Goal: Task Accomplishment & Management: Use online tool/utility

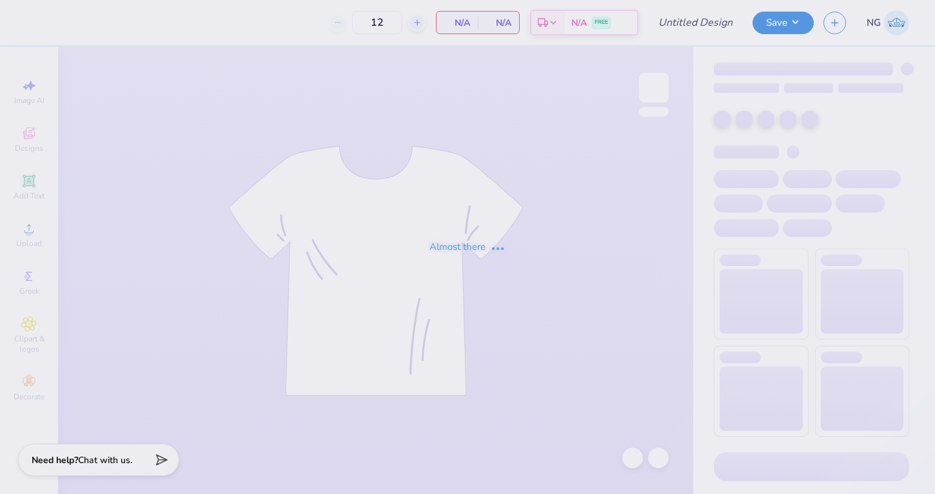
type input "Family weekend Pi beta Phi"
type input "50"
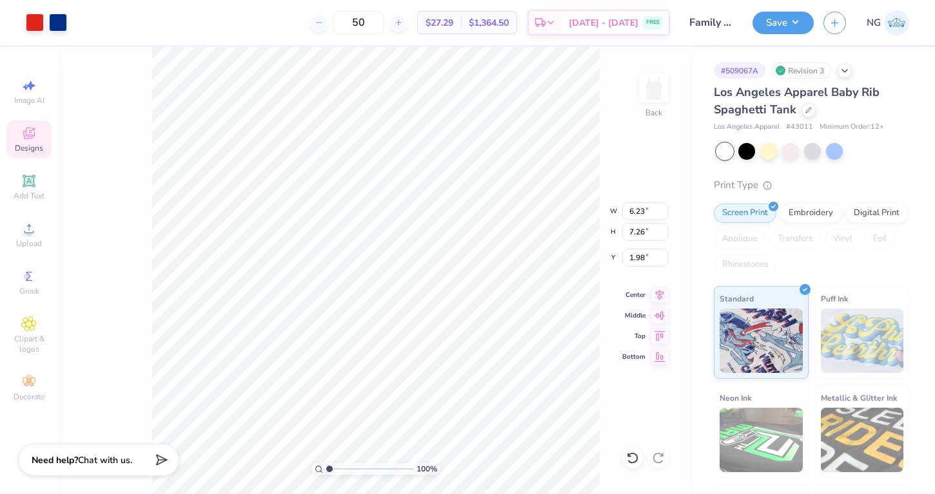
type input "5.06"
type input "2.46"
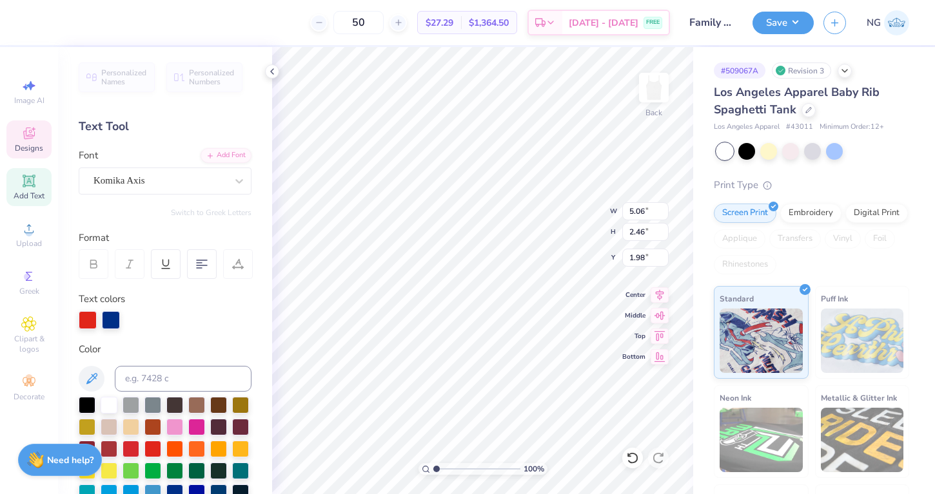
type input "2.06"
type input "1.58"
type textarea "[GEOGRAPHIC_DATA]"
click at [663, 213] on input "5.05" at bounding box center [645, 211] width 46 height 18
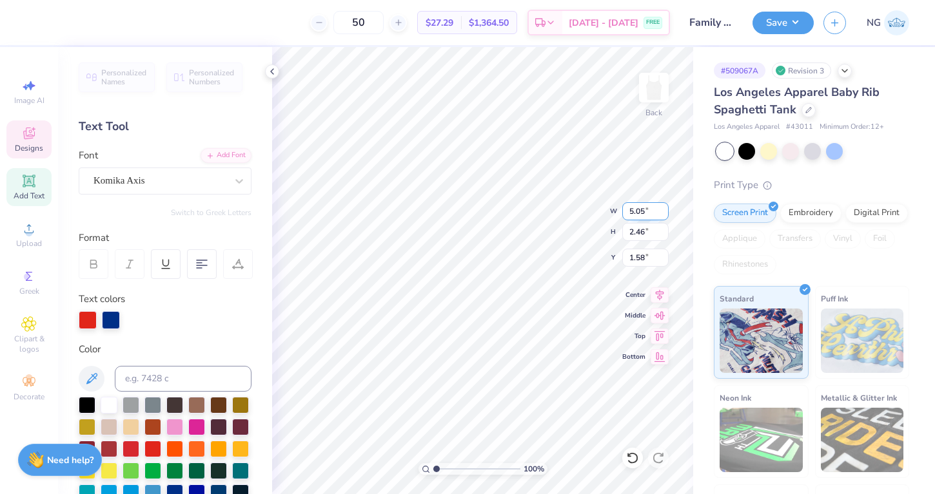
click at [663, 213] on input "5.04" at bounding box center [645, 211] width 46 height 18
type input "1.77"
type input "0.86"
type input "1.59"
type input "1.77"
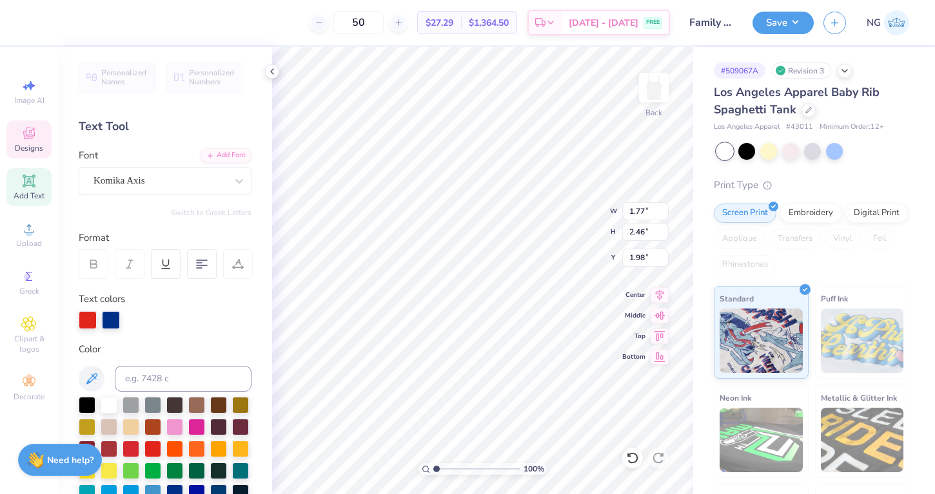
type input "0.86"
type input "1.59"
click at [81, 321] on div at bounding box center [88, 320] width 18 height 18
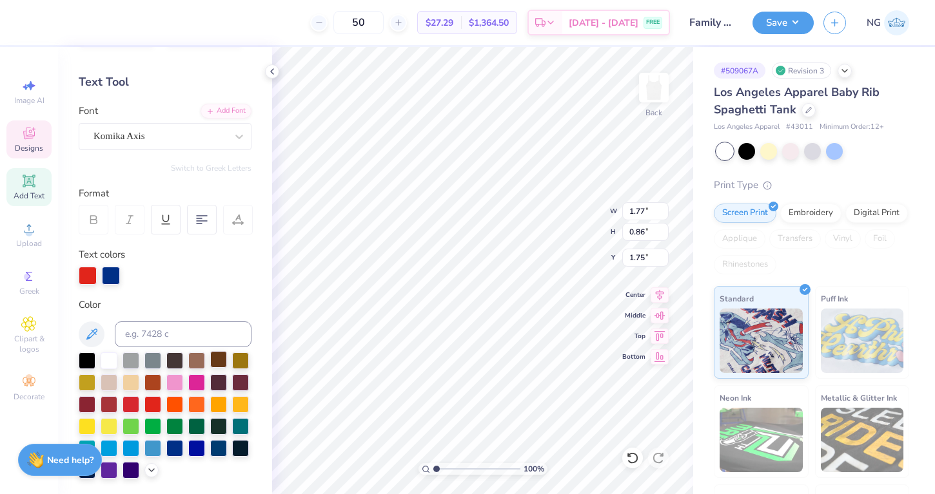
scroll to position [55, 0]
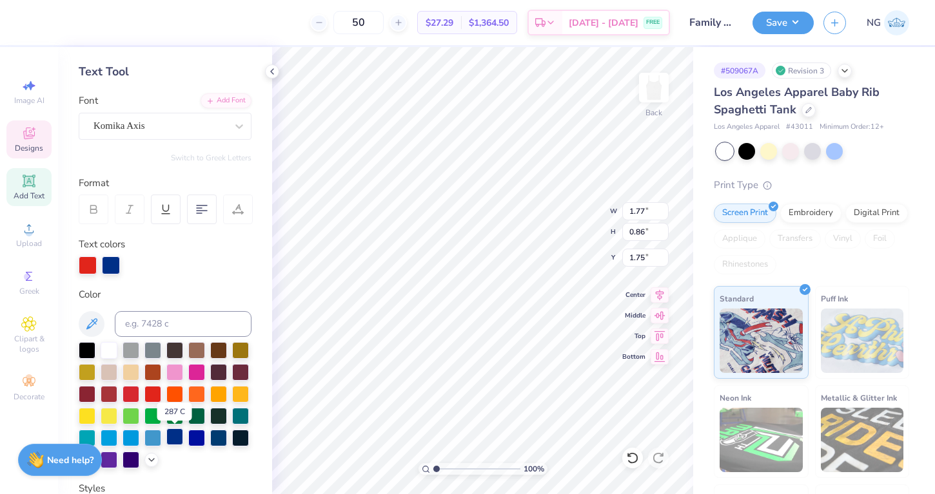
click at [170, 435] on div at bounding box center [174, 437] width 17 height 17
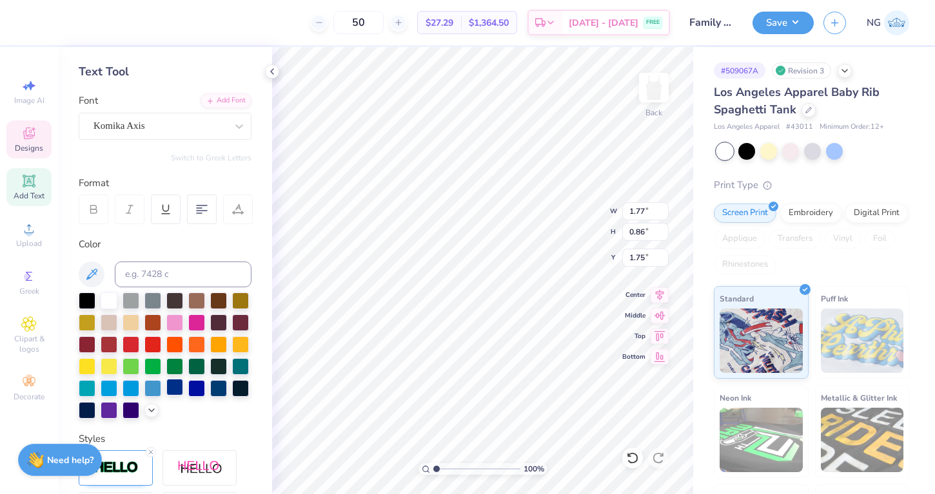
scroll to position [0, 0]
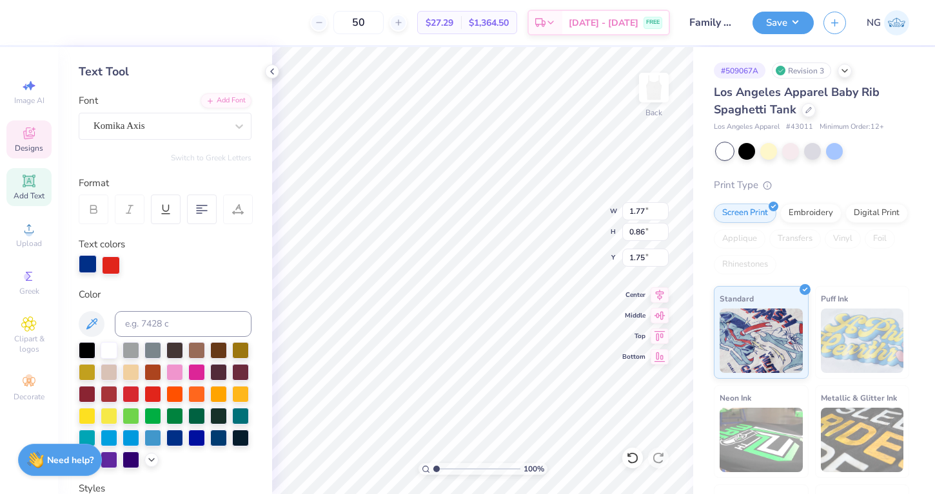
click at [88, 260] on div at bounding box center [88, 264] width 18 height 18
click at [150, 391] on div at bounding box center [152, 393] width 17 height 17
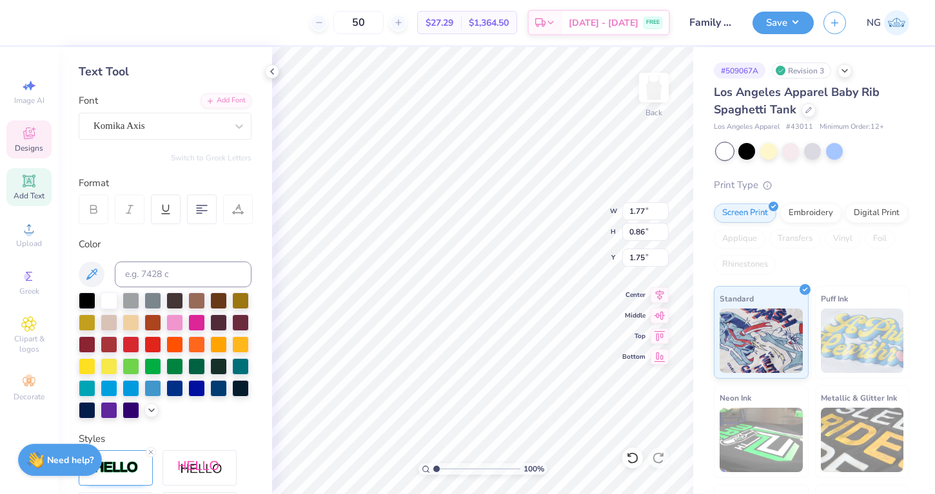
click at [196, 430] on div "Personalized Names Personalized Numbers Text Tool Add Font Font Komika Axis Swi…" at bounding box center [165, 270] width 214 height 447
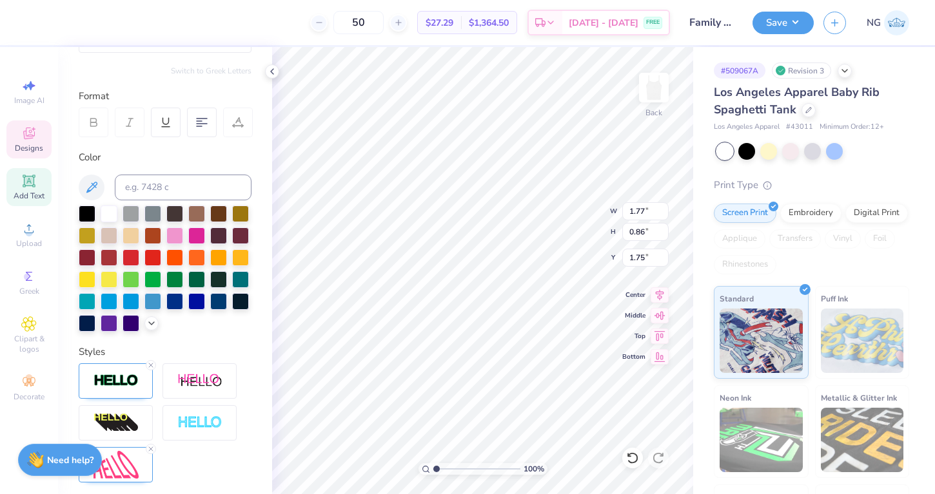
scroll to position [191, 0]
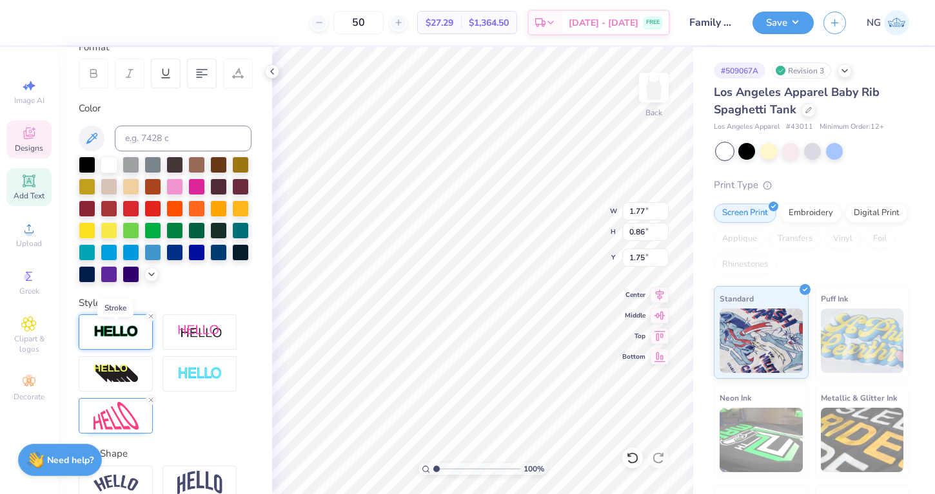
click at [123, 334] on img at bounding box center [115, 332] width 45 height 15
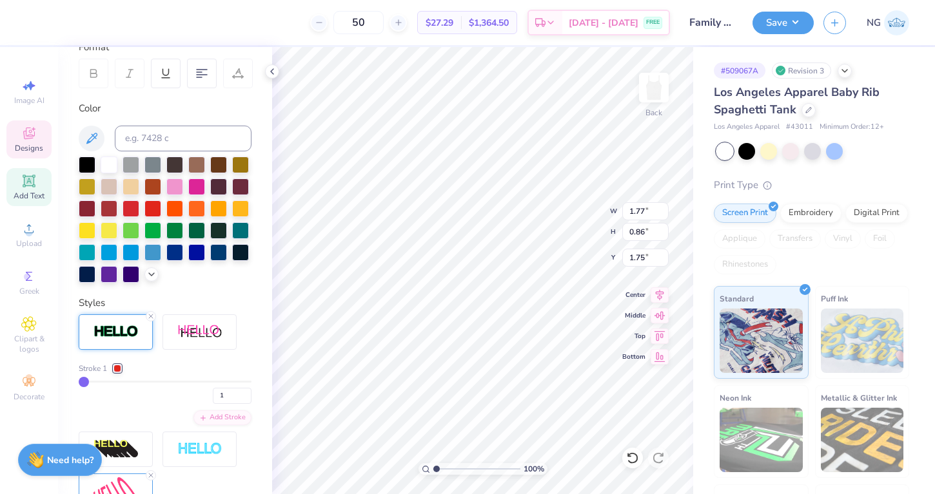
type input "4"
type input "6"
type input "11"
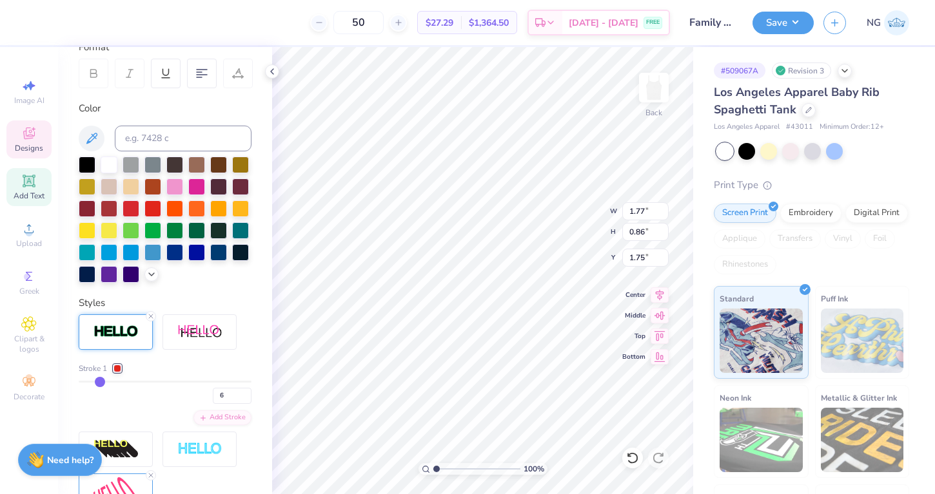
type input "11"
type input "16"
type input "19"
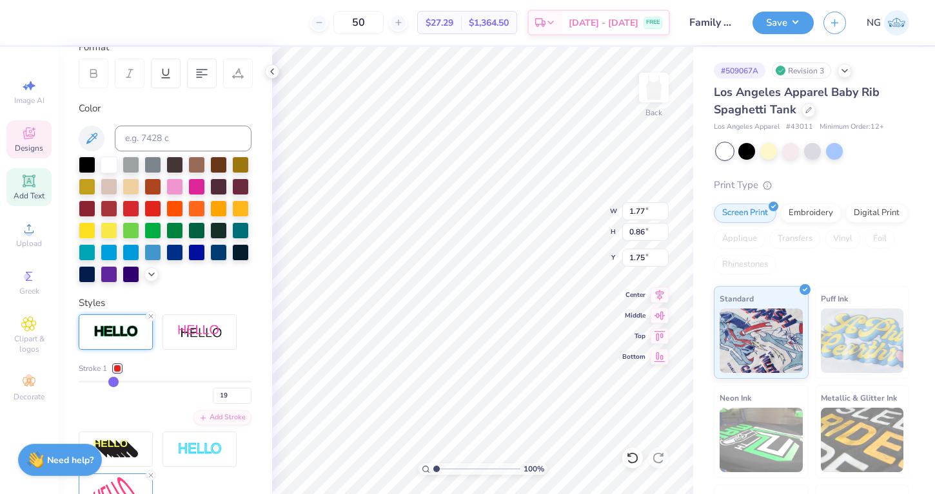
type input "22"
type input "24"
type input "26"
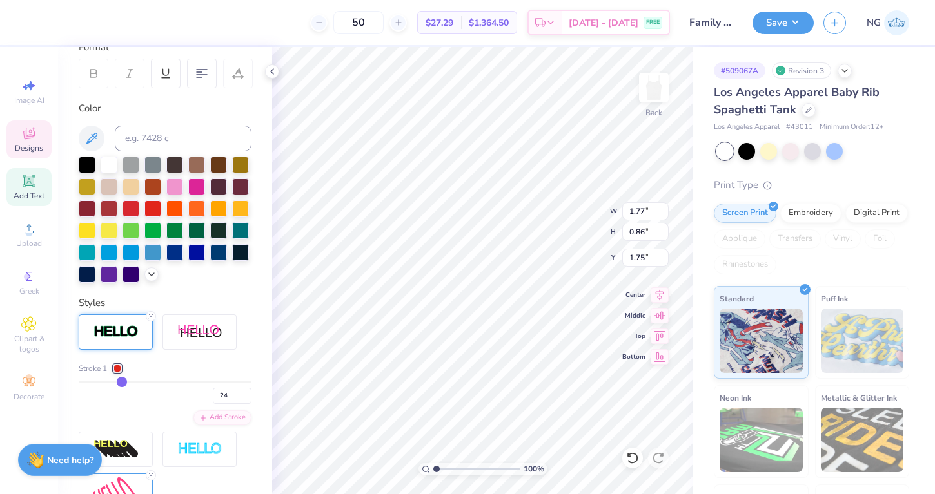
type input "26"
type input "27"
type input "28"
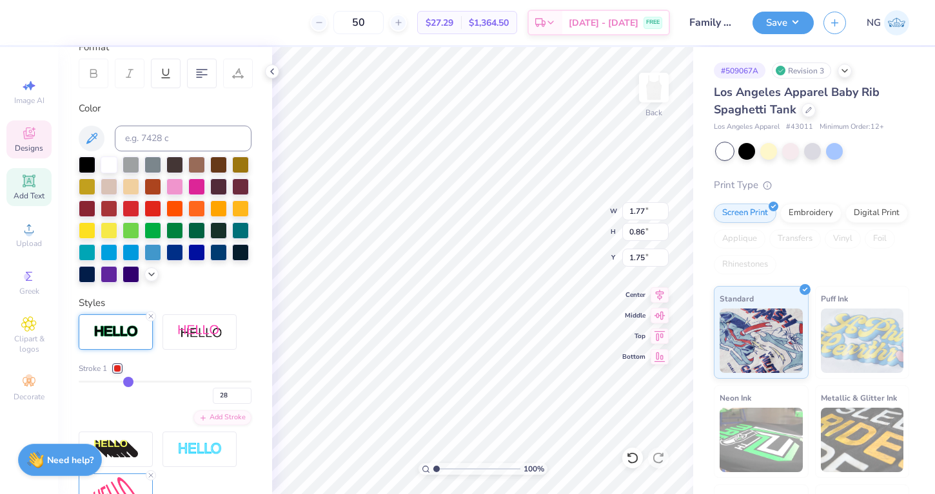
type input "29"
type input "30"
type input "32"
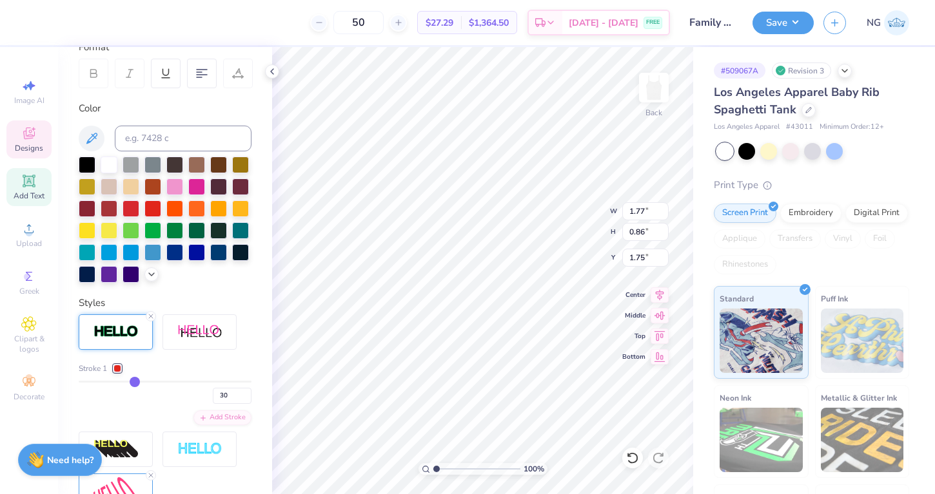
type input "32"
type input "34"
type input "35"
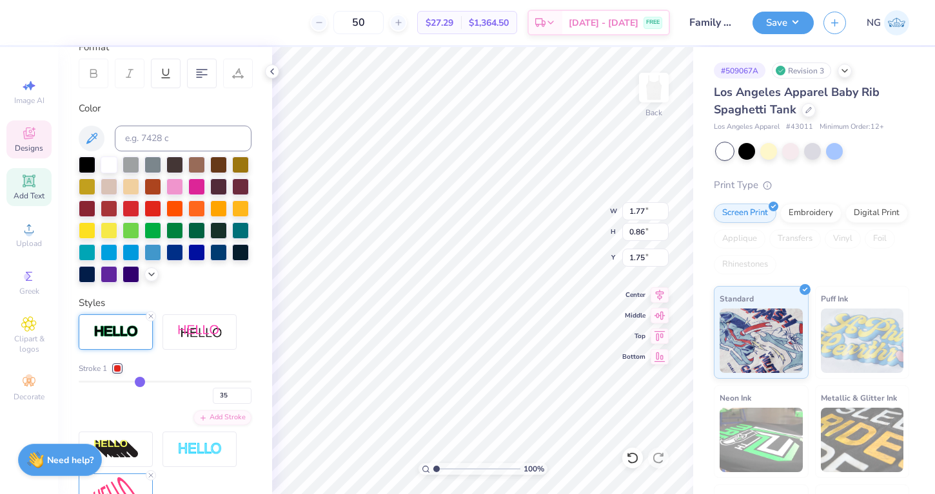
type input "37"
type input "39"
type input "40"
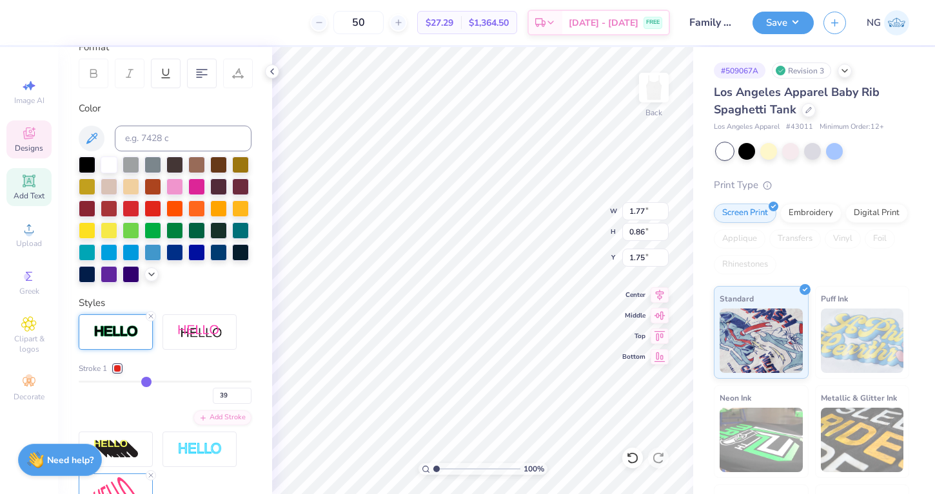
type input "40"
type input "41"
type input "42"
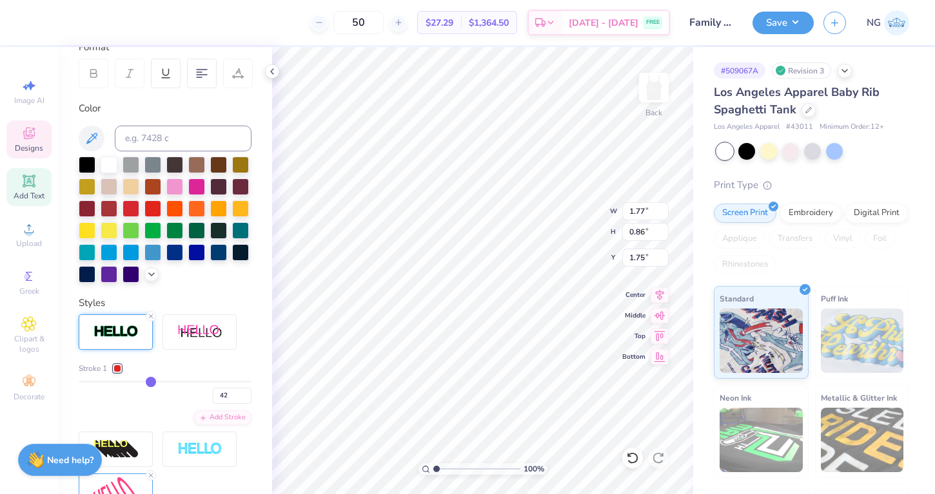
type input "43"
type input "44"
type input "45"
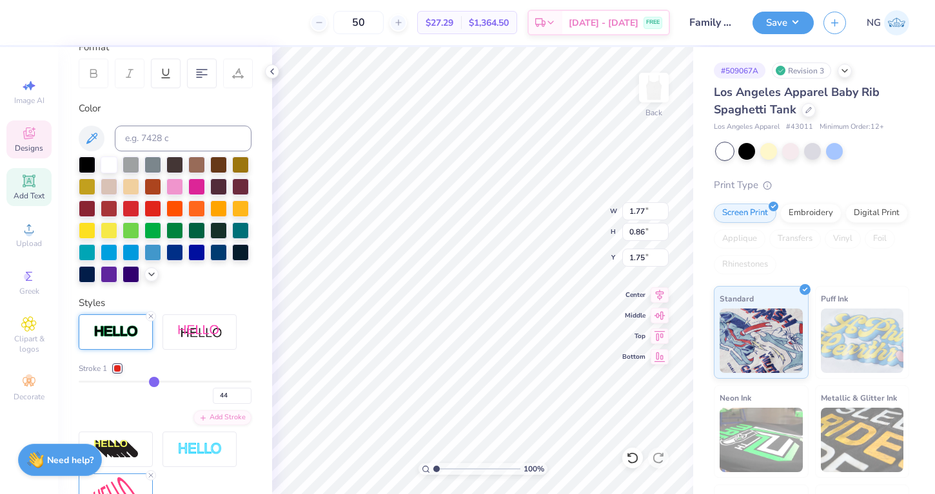
type input "45"
type input "46"
type input "47"
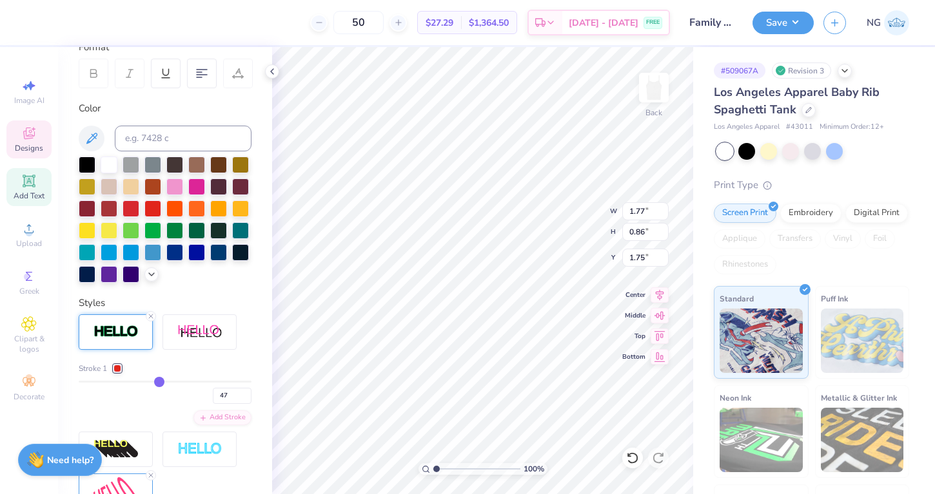
drag, startPoint x: 88, startPoint y: 382, endPoint x: 159, endPoint y: 387, distance: 71.8
type input "47"
click at [159, 383] on input "range" at bounding box center [165, 382] width 173 height 2
type input "2.10"
type input "1.20"
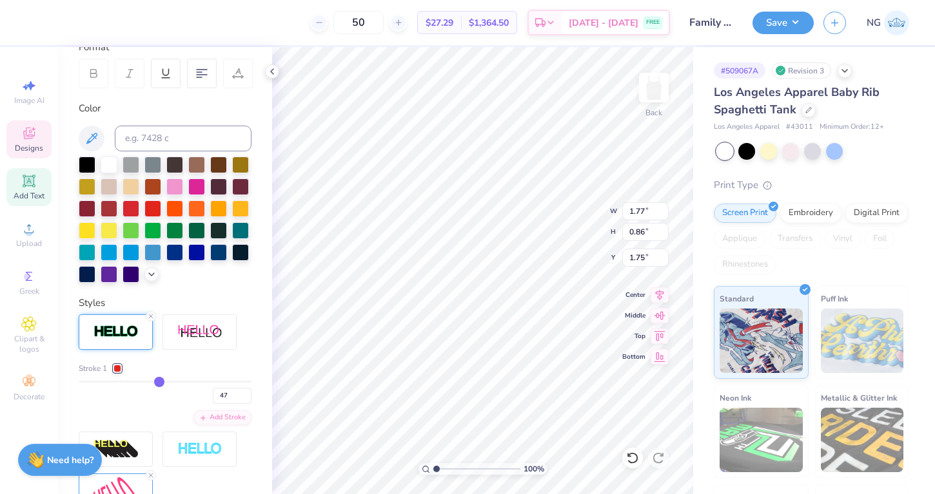
type input "1.58"
type input "45"
type input "41"
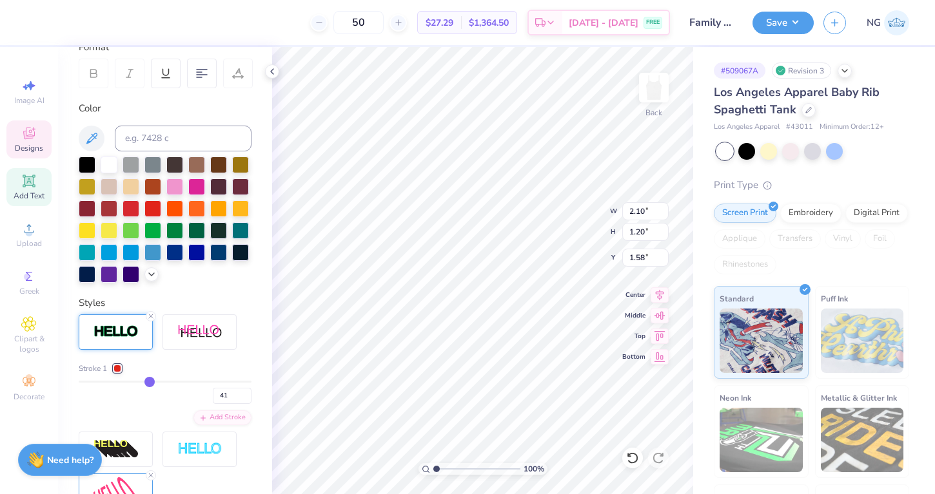
type input "36"
type input "33"
type input "31"
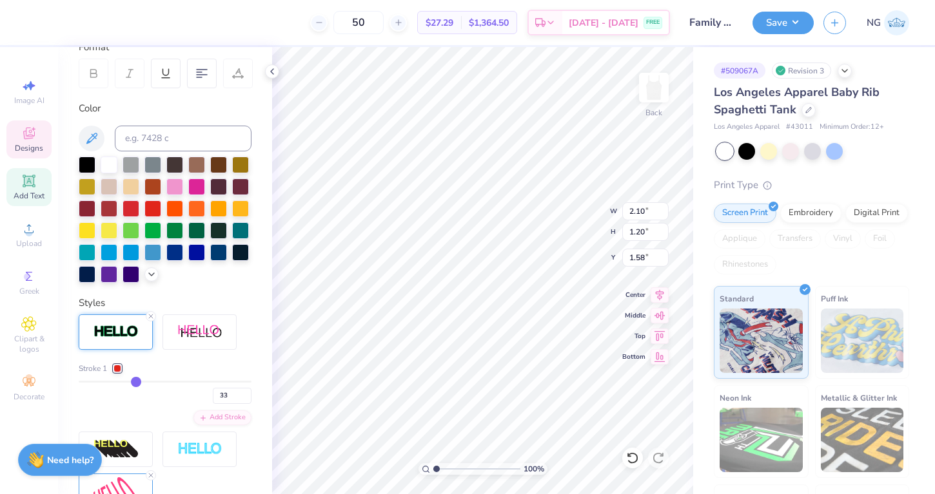
type input "31"
type input "29"
type input "28"
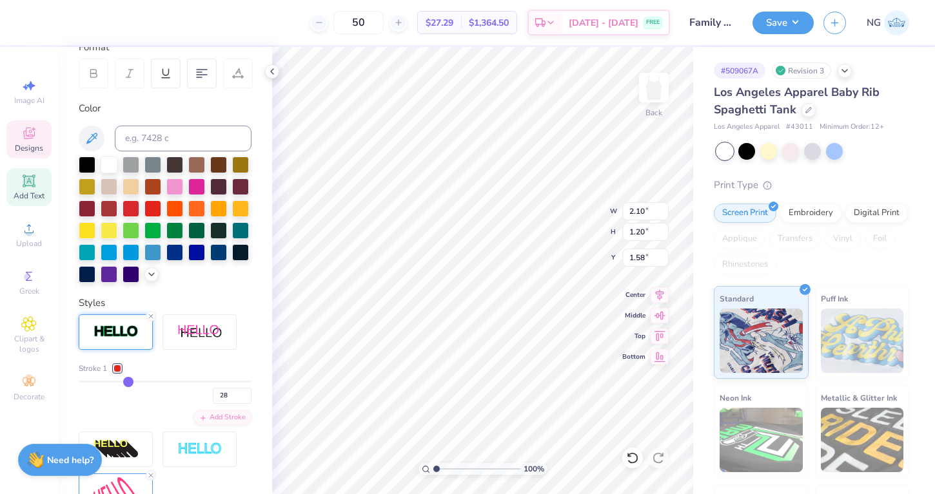
type input "27"
type input "26"
type input "25"
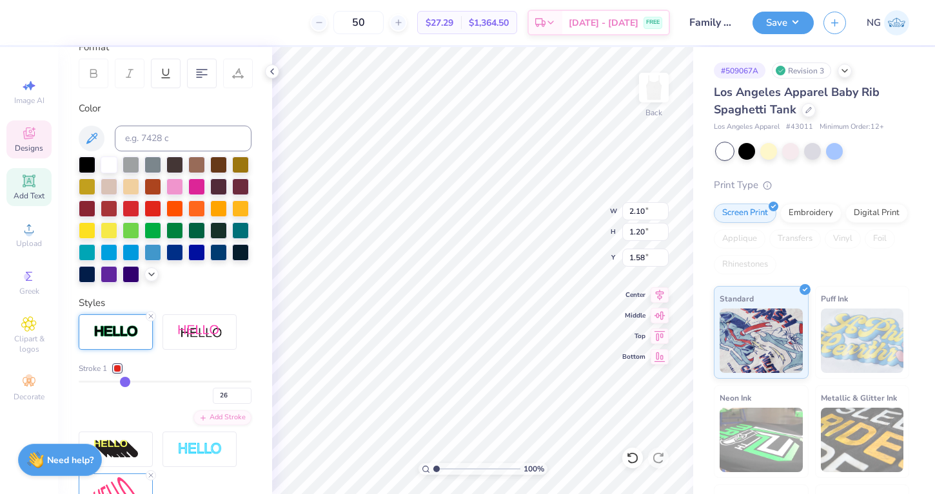
type input "25"
type input "24"
type input "22"
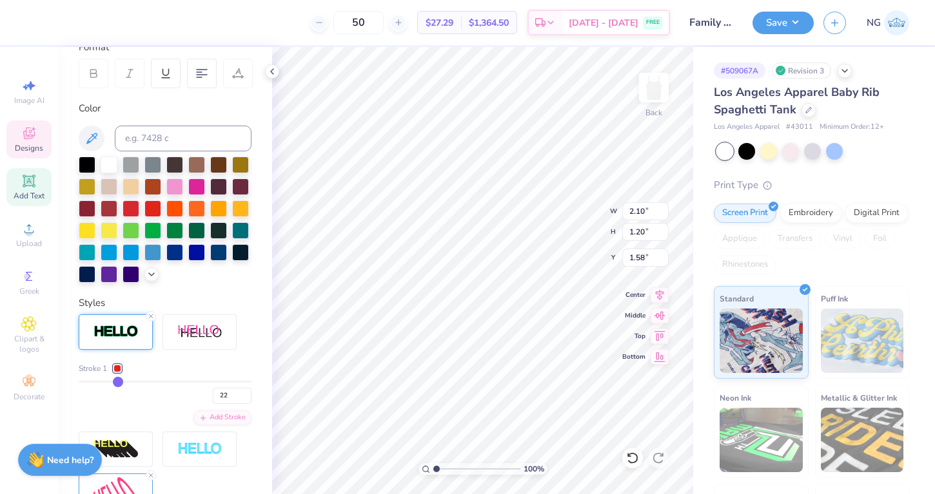
type input "21"
type input "20"
type input "19"
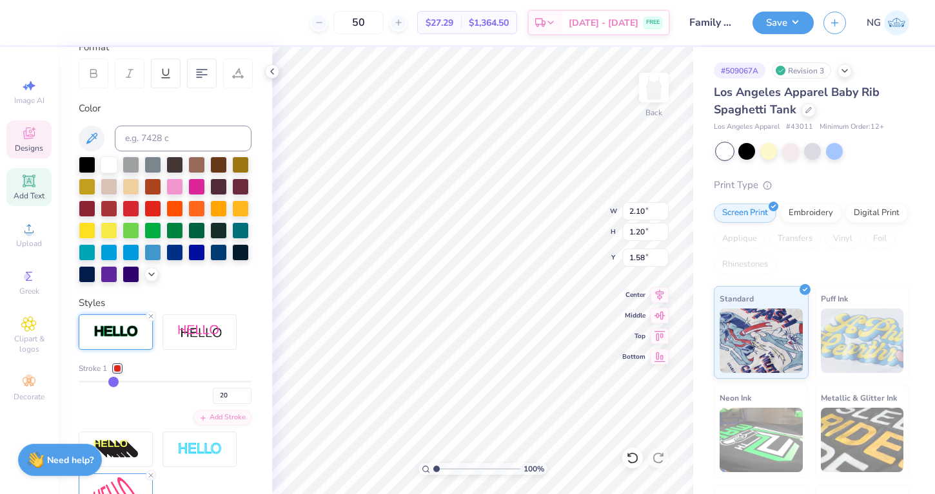
type input "19"
type input "18"
type input "17"
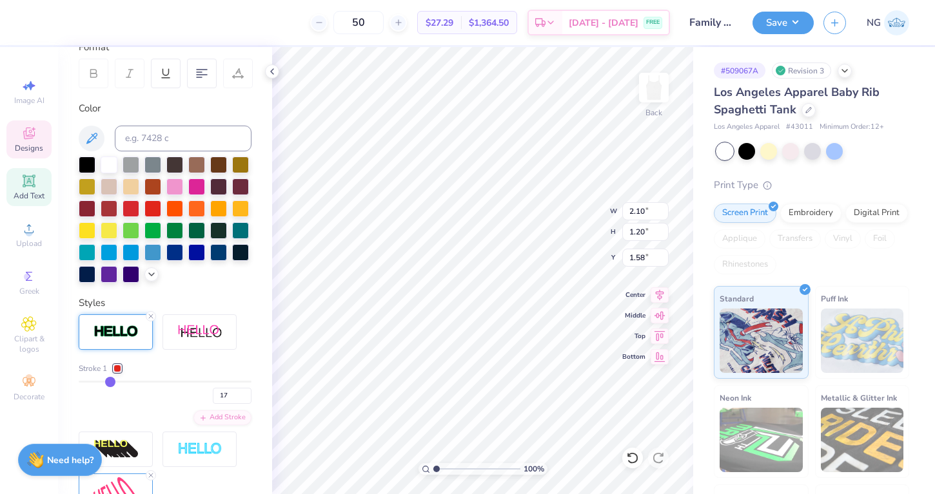
type input "16"
type input "15"
type input "14"
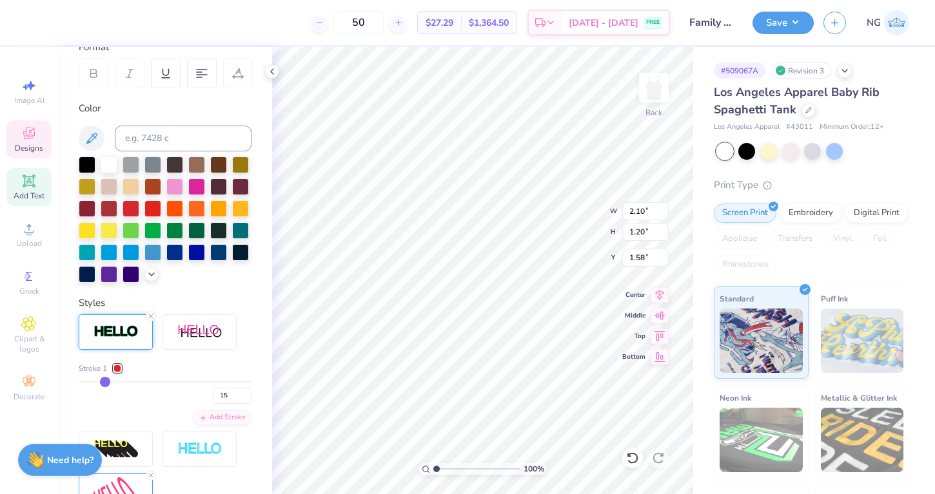
type input "14"
type input "13"
click at [103, 381] on input "range" at bounding box center [165, 382] width 173 height 2
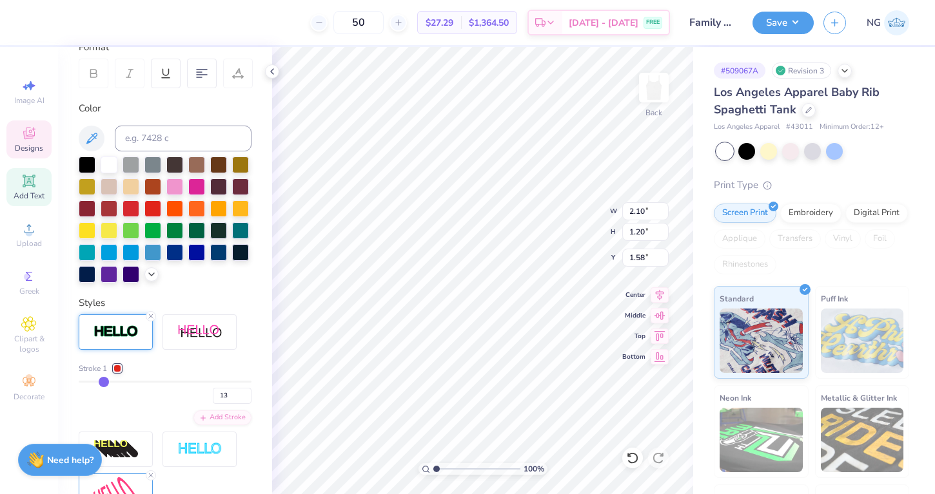
type input "1.85"
type input "0.95"
type input "1.70"
type input "2.10"
type input "1.20"
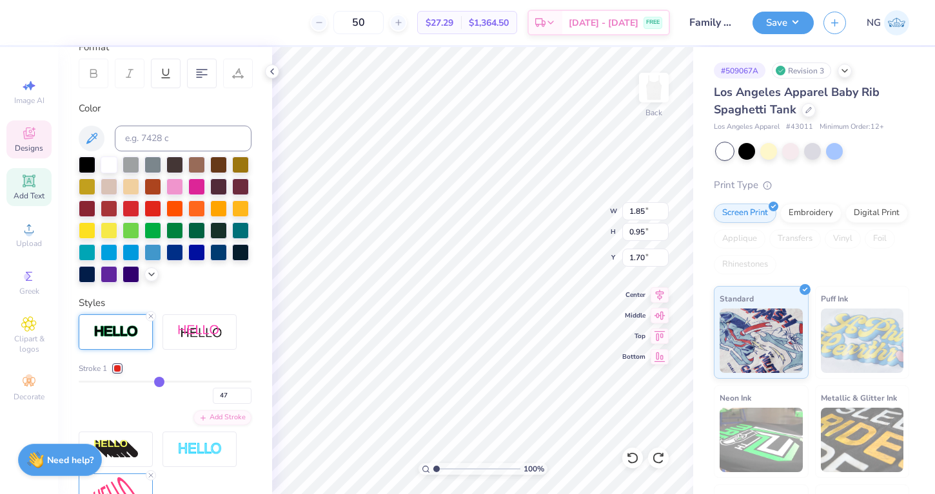
type input "1.58"
type input "1.77"
type input "0.86"
type input "1.75"
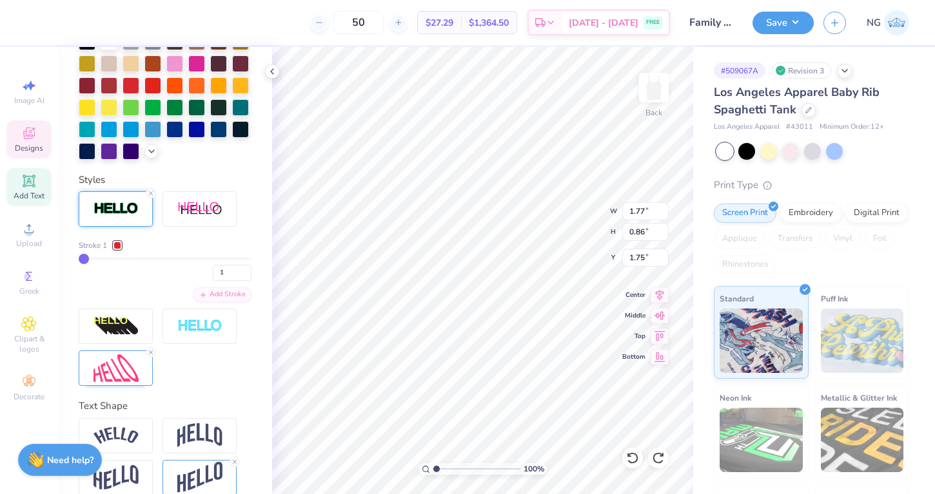
scroll to position [313, 0]
click at [213, 295] on div "Add Stroke" at bounding box center [222, 294] width 58 height 15
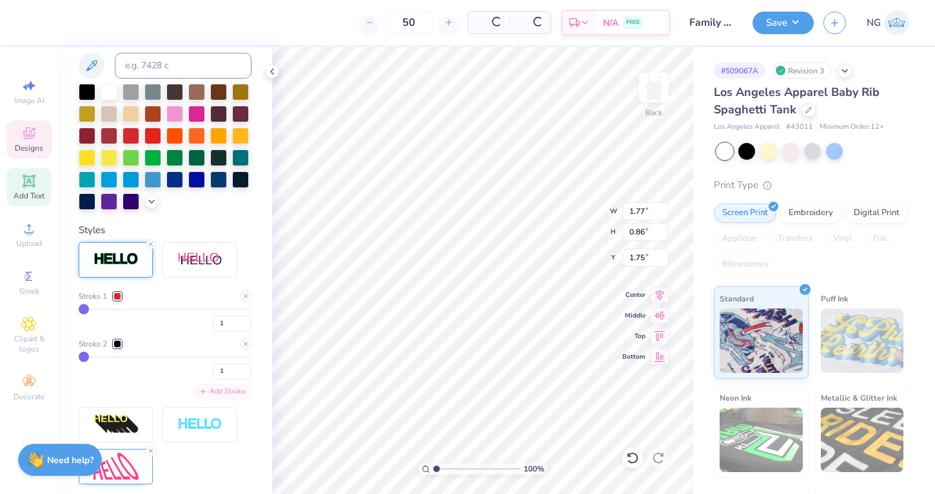
scroll to position [364, 0]
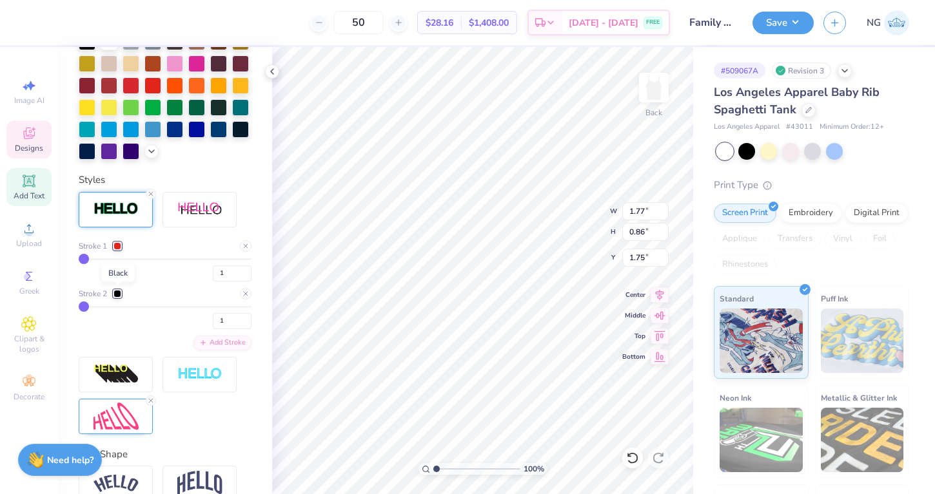
click at [119, 293] on div at bounding box center [117, 294] width 8 height 8
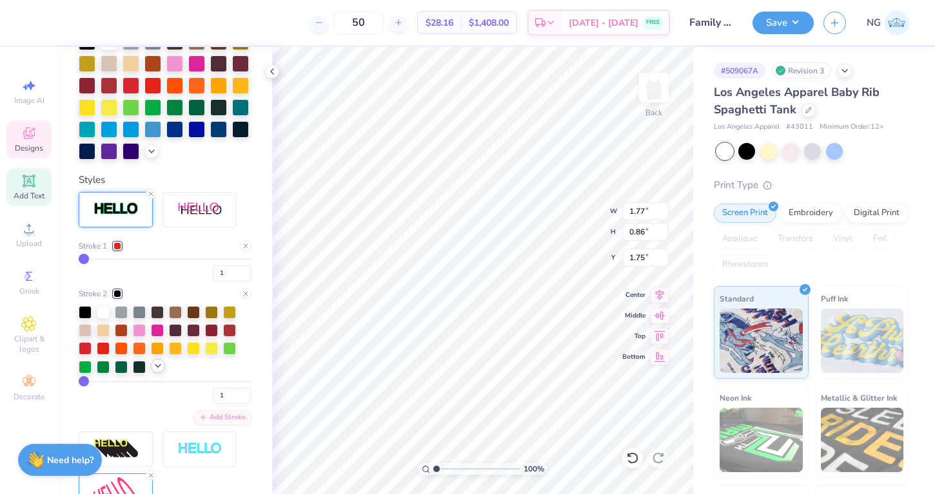
click at [153, 365] on icon at bounding box center [158, 366] width 10 height 10
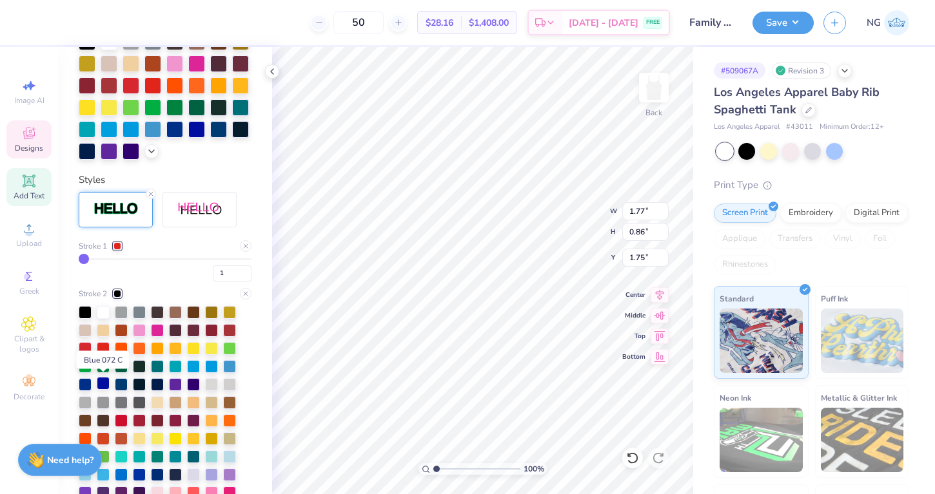
click at [107, 380] on div at bounding box center [103, 383] width 13 height 13
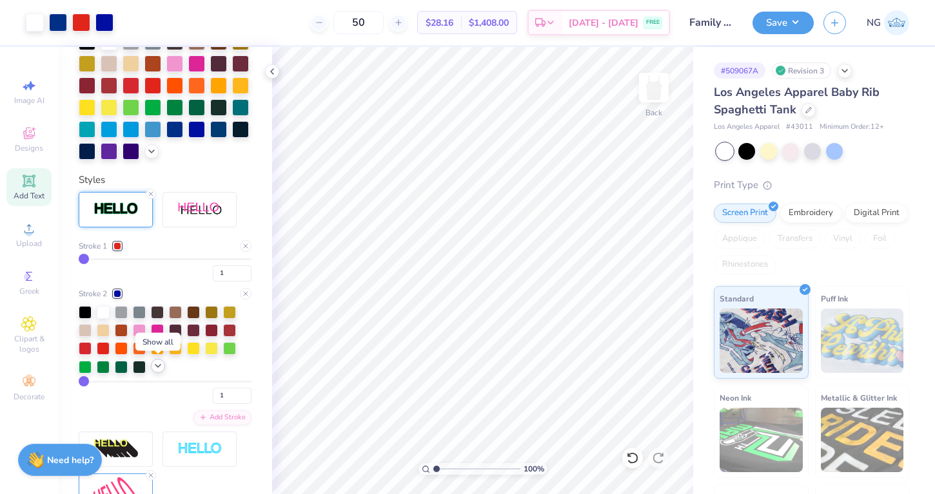
click at [159, 369] on icon at bounding box center [158, 366] width 10 height 10
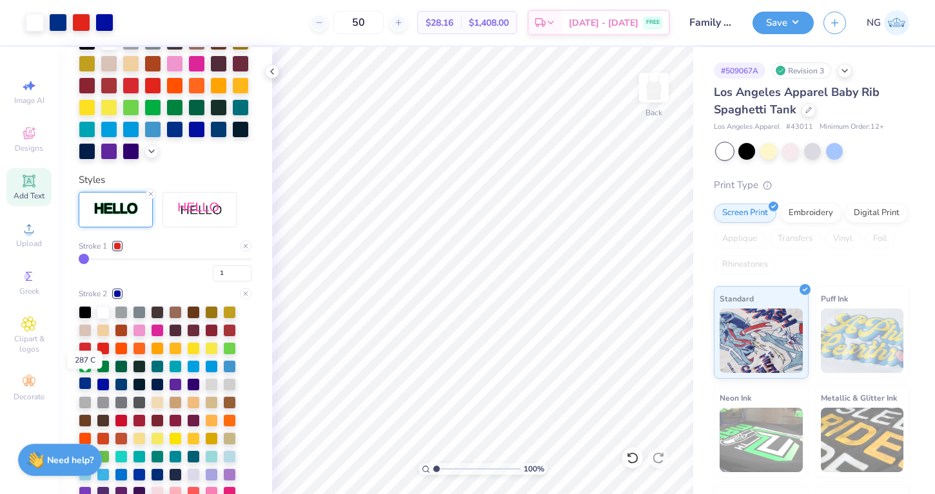
click at [87, 384] on div at bounding box center [85, 383] width 13 height 13
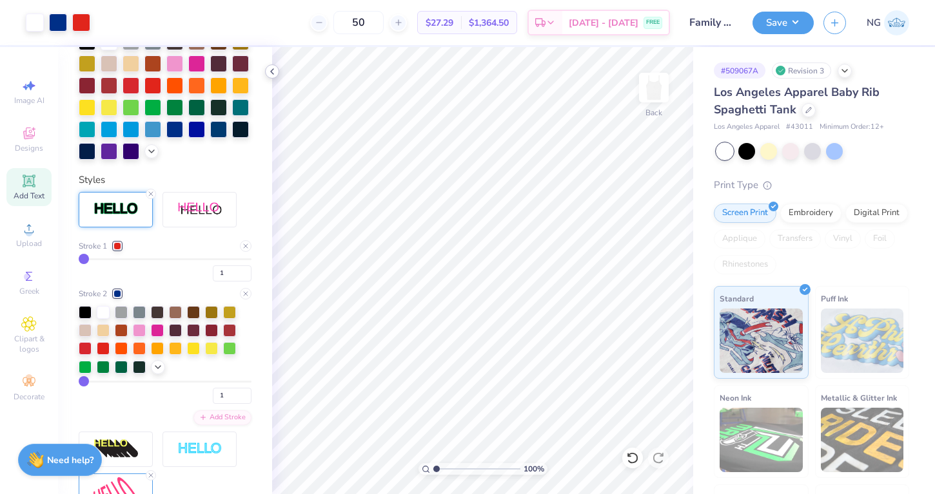
click at [272, 66] on div at bounding box center [272, 71] width 14 height 14
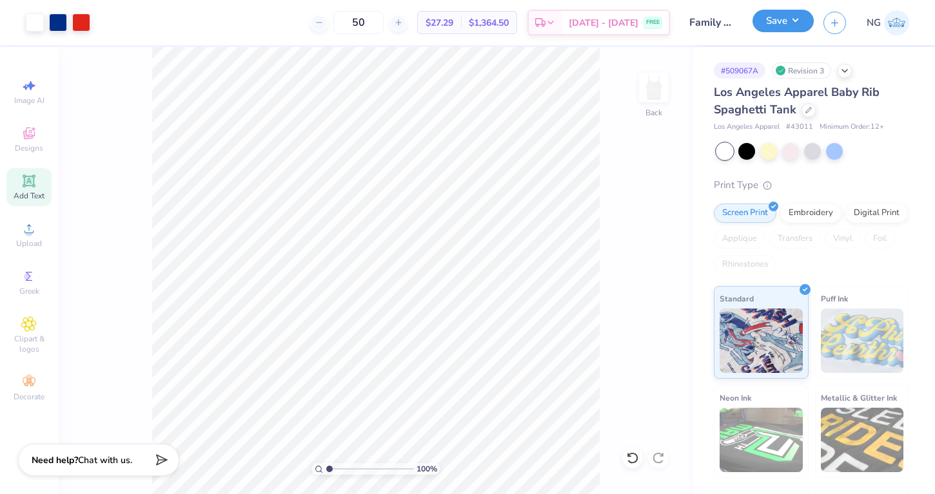
click at [777, 14] on button "Save" at bounding box center [782, 21] width 61 height 23
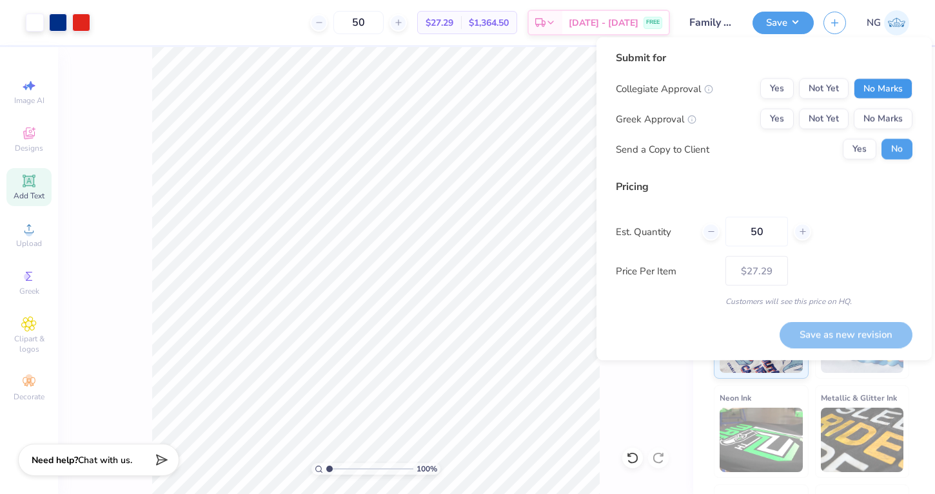
click at [878, 98] on button "No Marks" at bounding box center [882, 89] width 59 height 21
click at [824, 119] on button "Not Yet" at bounding box center [824, 119] width 50 height 21
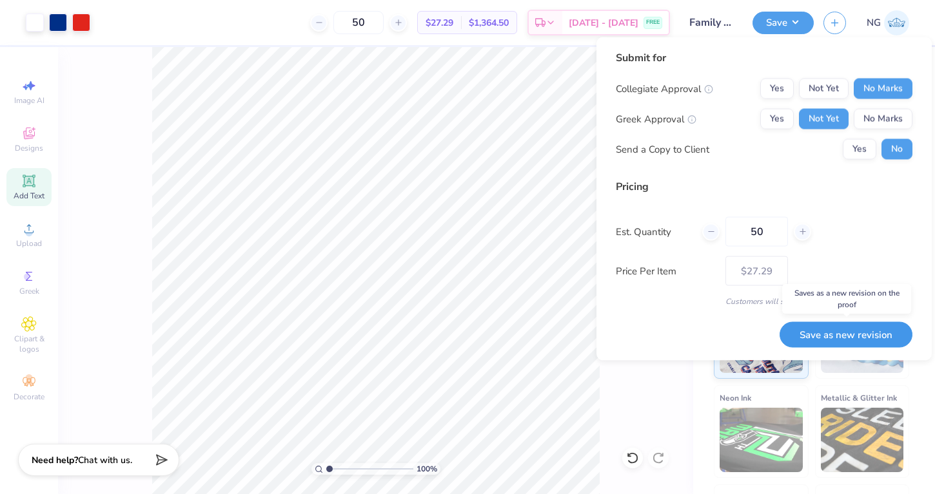
click at [846, 324] on button "Save as new revision" at bounding box center [845, 335] width 133 height 26
type input "– –"
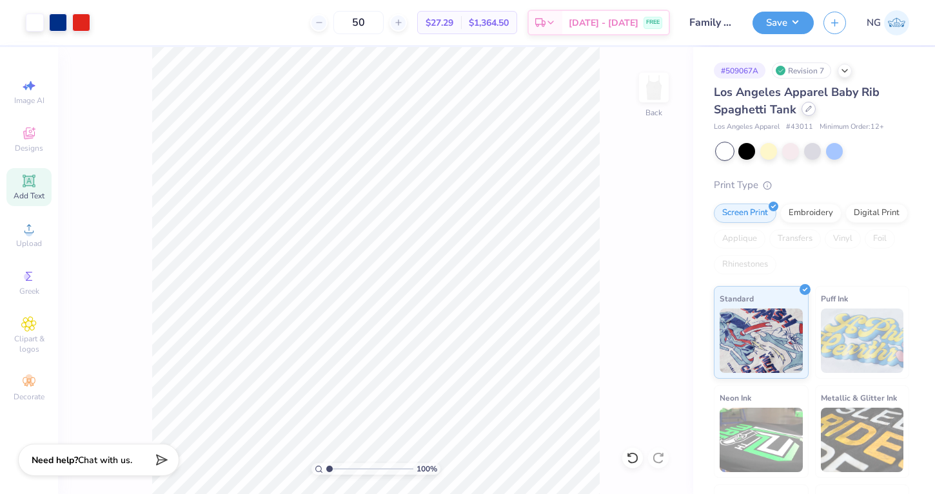
click at [805, 106] on icon at bounding box center [808, 109] width 6 height 6
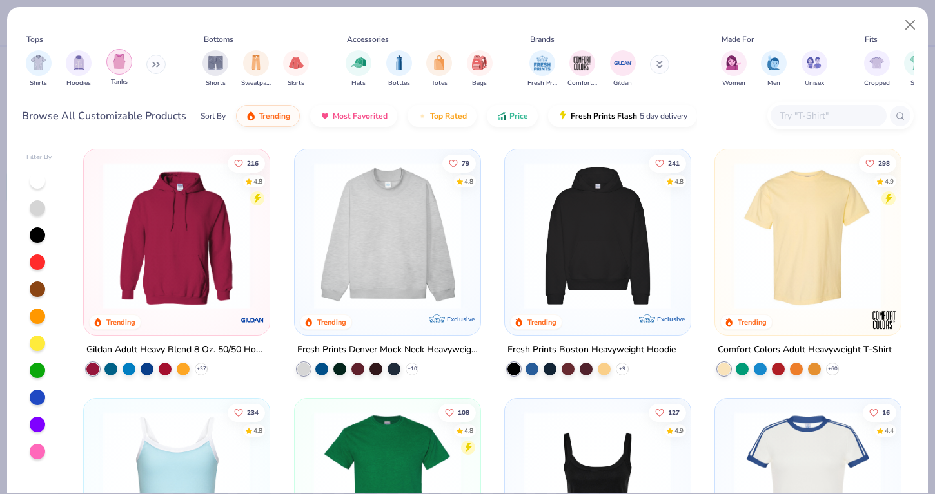
click at [113, 70] on div "filter for Tanks" at bounding box center [119, 62] width 26 height 26
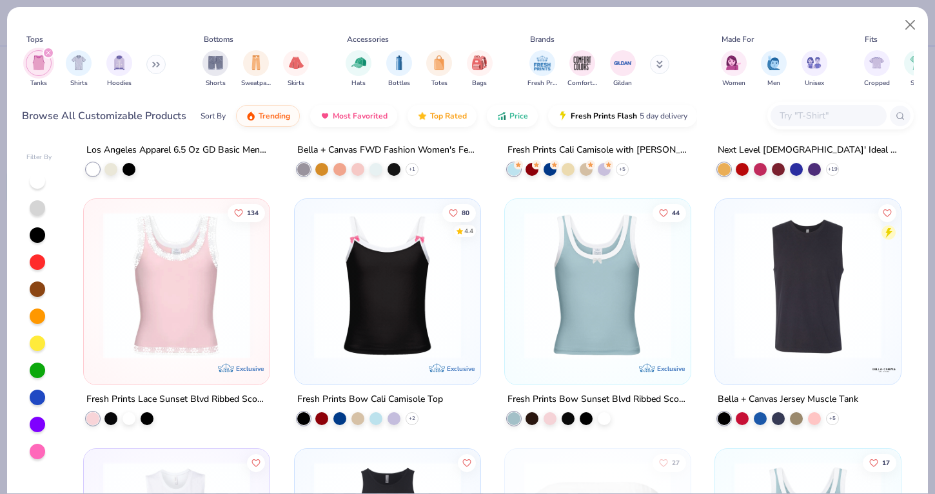
scroll to position [1199, 0]
click at [775, 316] on img at bounding box center [808, 284] width 160 height 147
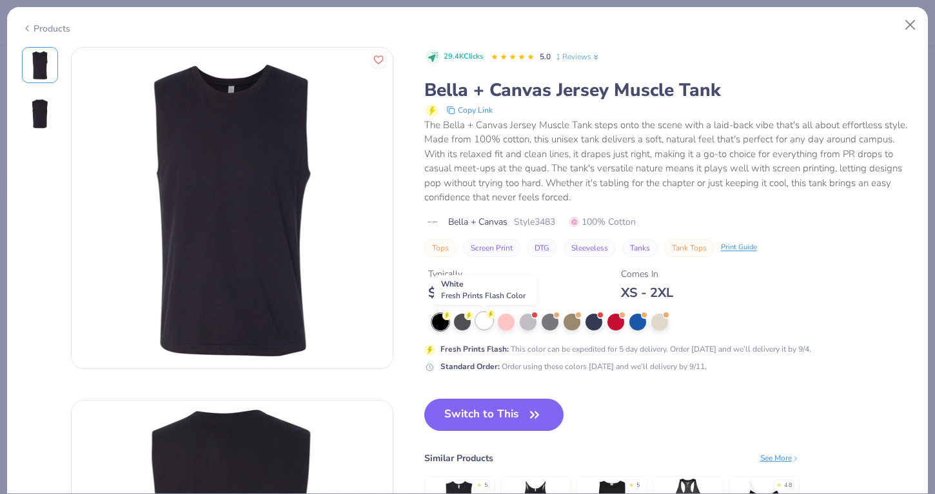
click at [482, 320] on div at bounding box center [484, 321] width 17 height 17
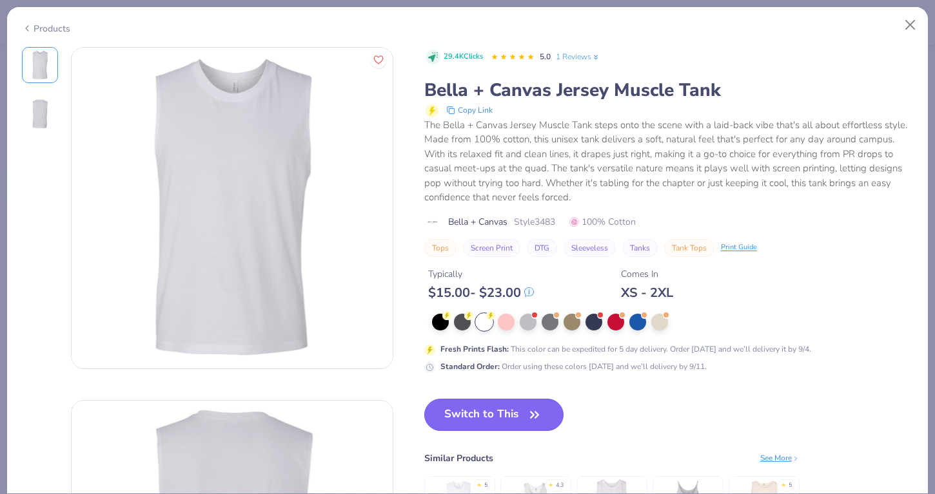
click at [482, 416] on button "Switch to This" at bounding box center [494, 415] width 140 height 32
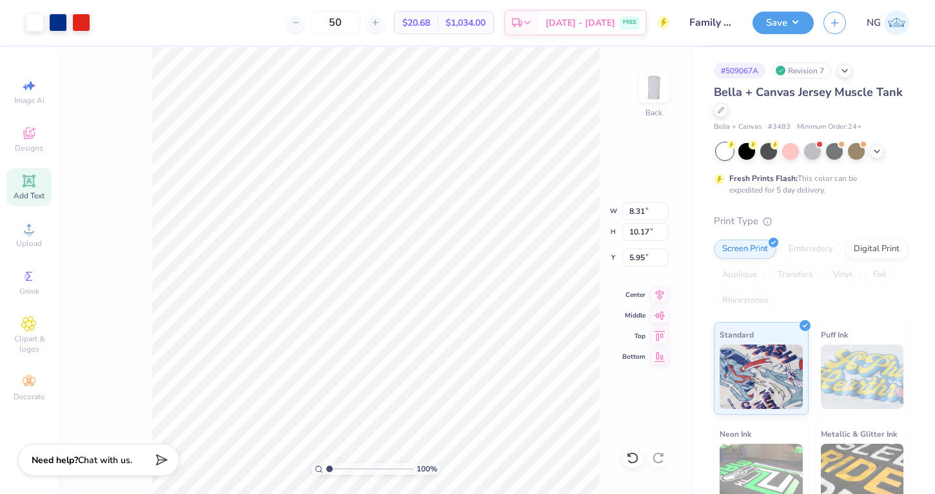
type input "8.31"
type input "10.17"
type input "2.92"
click at [721, 107] on icon at bounding box center [720, 109] width 6 height 6
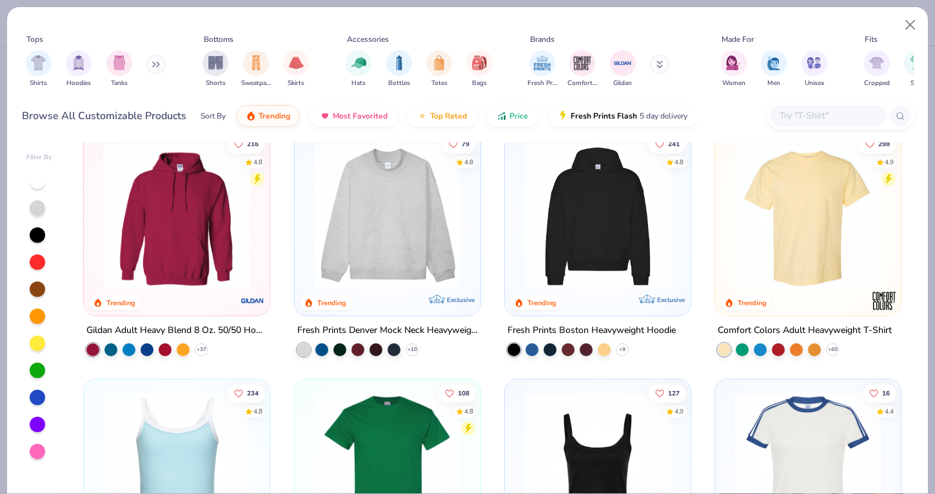
scroll to position [26, 0]
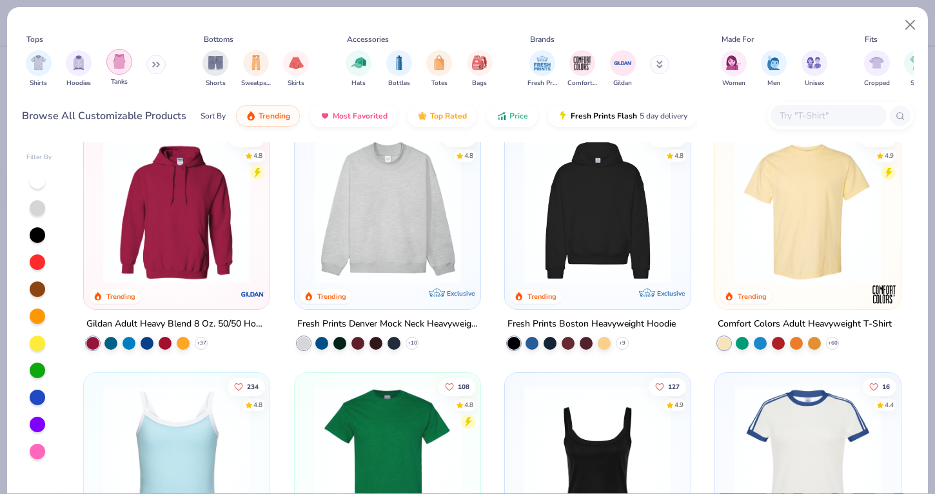
click at [119, 63] on img "filter for Tanks" at bounding box center [119, 61] width 14 height 15
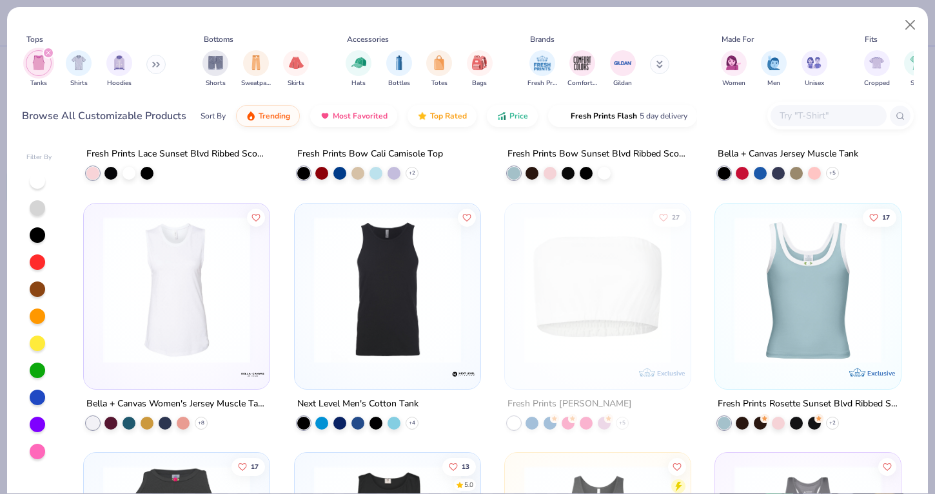
scroll to position [1461, 0]
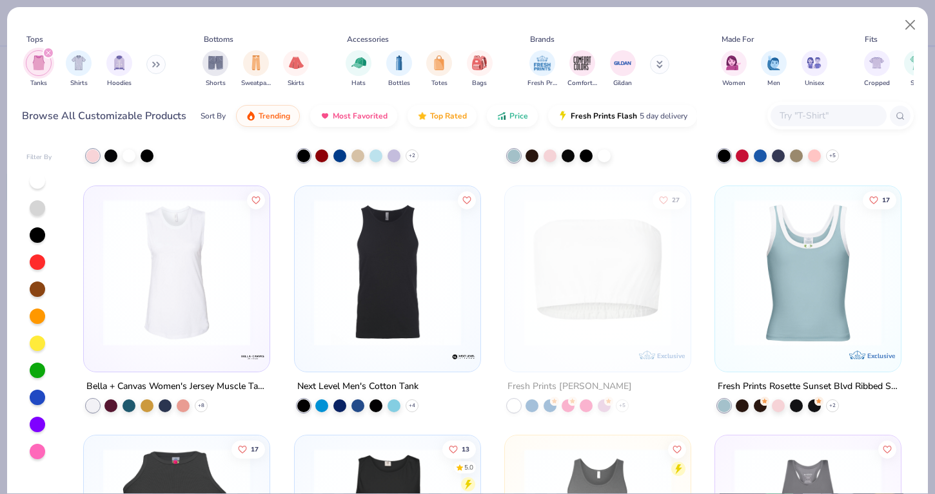
click at [202, 263] on img at bounding box center [177, 272] width 160 height 147
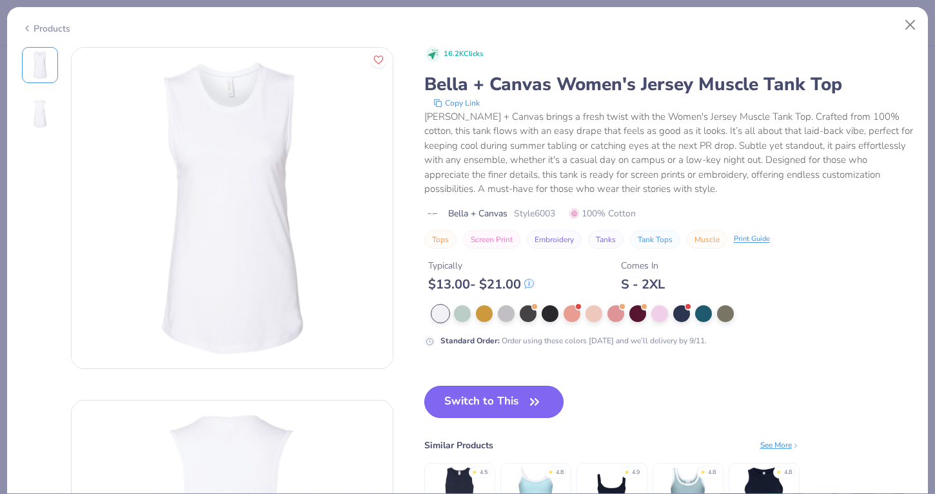
click at [456, 400] on button "Switch to This" at bounding box center [494, 402] width 140 height 32
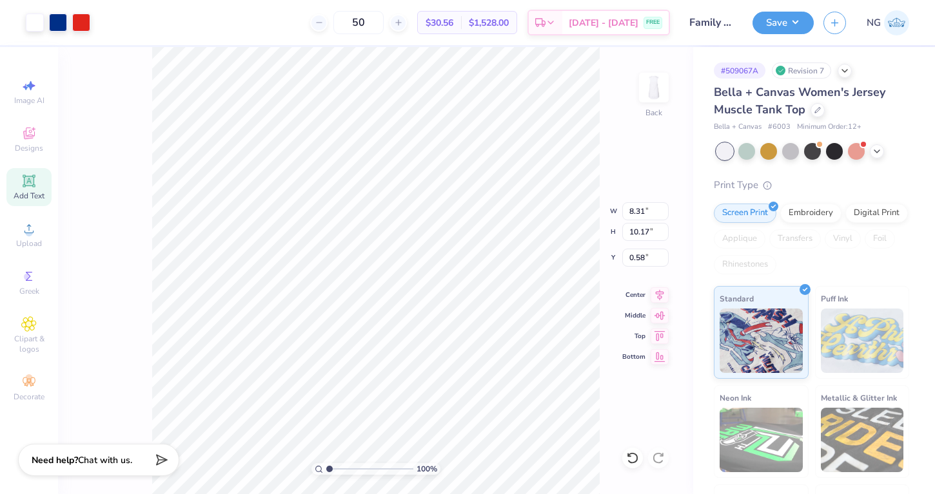
type input "8.32"
type input "10.18"
type input "7.32"
type input "8.96"
type input "1.15"
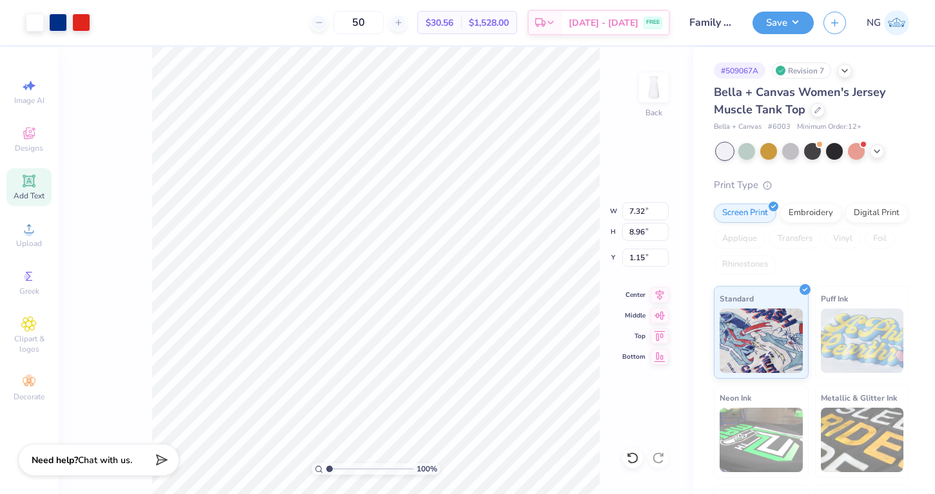
type input "1.43"
click at [796, 21] on button "Save" at bounding box center [782, 21] width 61 height 23
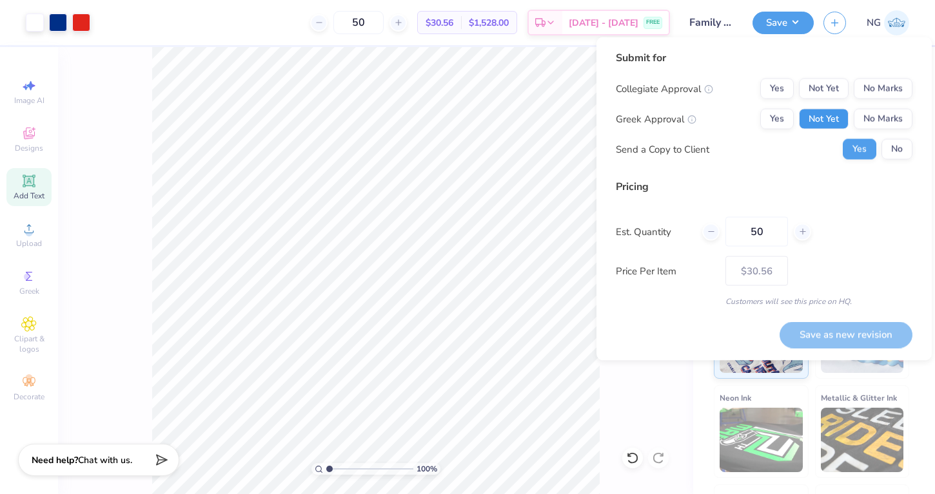
click at [833, 117] on button "Not Yet" at bounding box center [824, 119] width 50 height 21
click at [879, 93] on button "No Marks" at bounding box center [882, 89] width 59 height 21
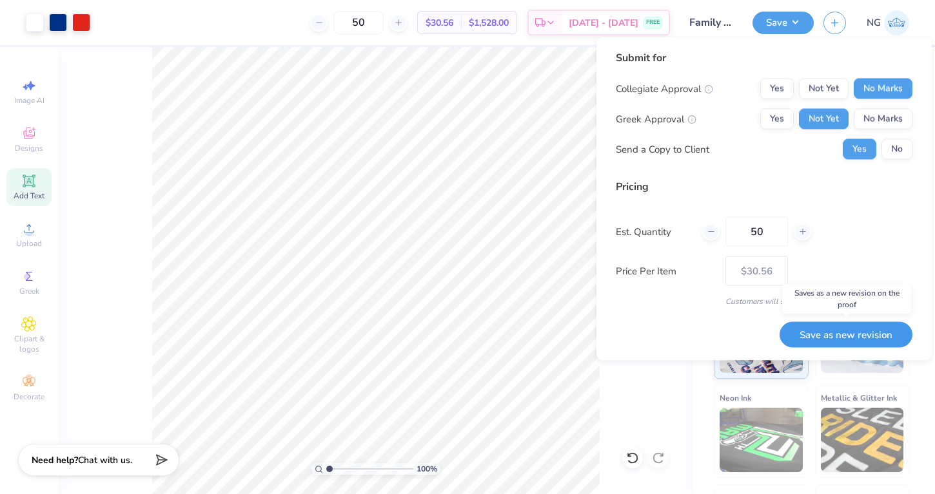
click at [856, 335] on button "Save as new revision" at bounding box center [845, 335] width 133 height 26
type input "$30.56"
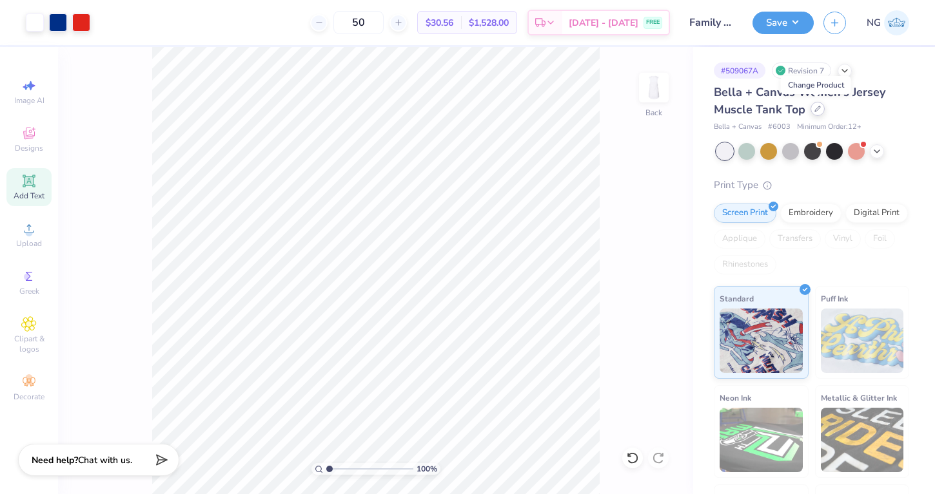
click at [815, 104] on div at bounding box center [817, 109] width 14 height 14
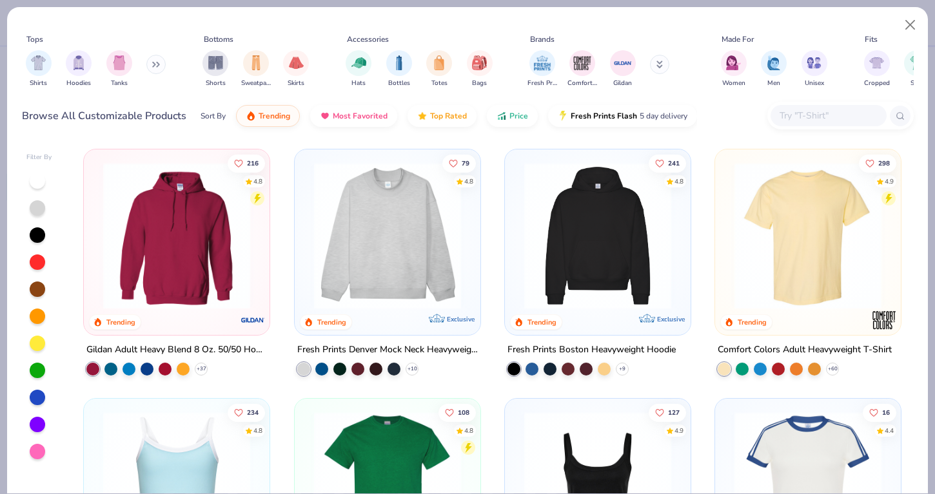
click at [849, 228] on img at bounding box center [808, 235] width 160 height 147
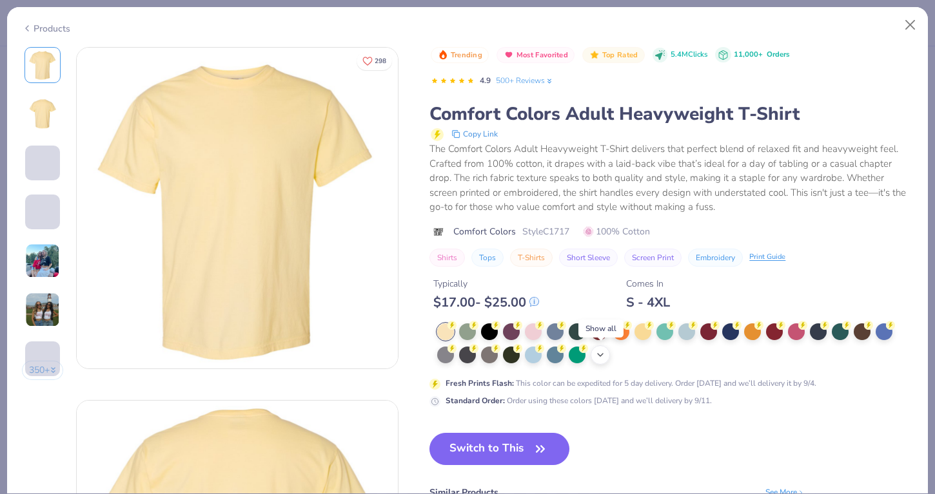
click at [596, 355] on icon at bounding box center [600, 355] width 10 height 10
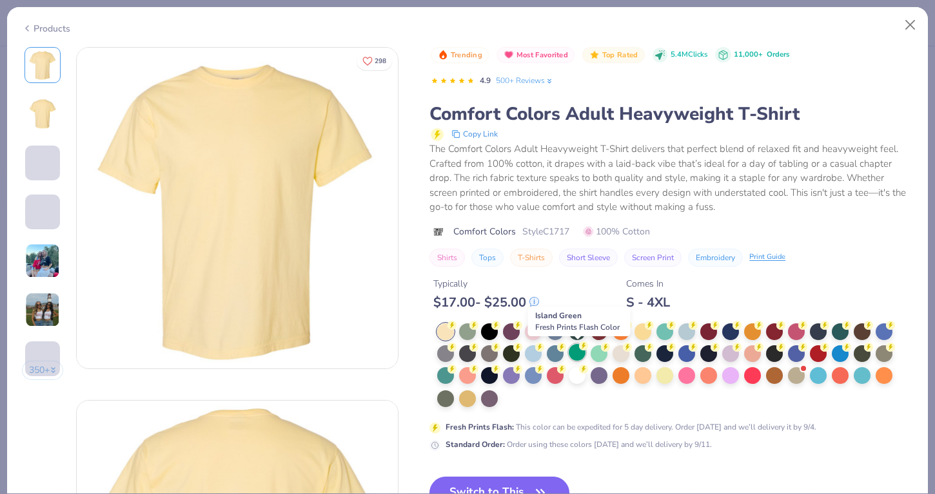
click at [578, 354] on div at bounding box center [577, 352] width 17 height 17
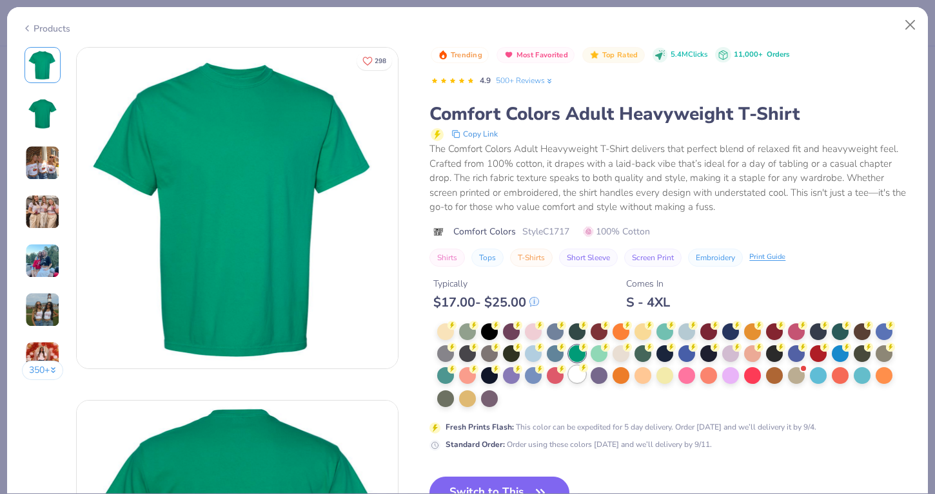
click at [585, 374] on div at bounding box center [577, 374] width 17 height 17
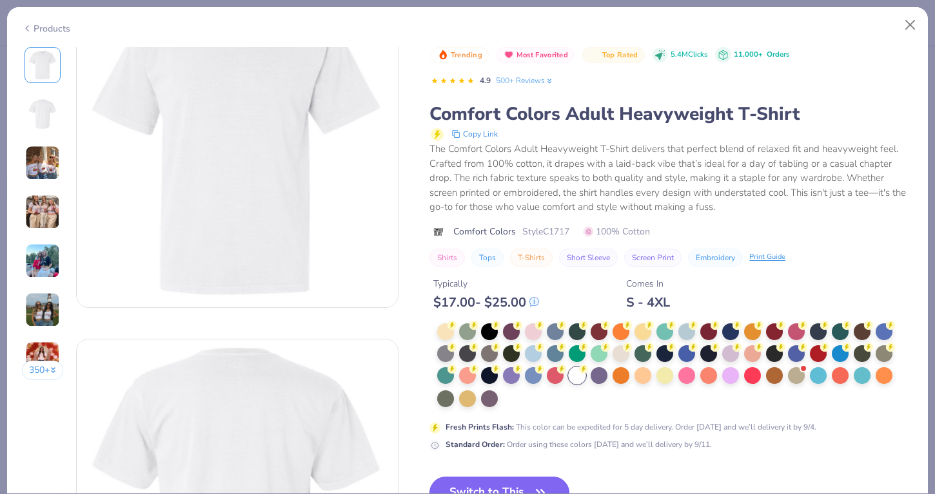
scroll to position [62, 0]
click at [534, 488] on icon "button" at bounding box center [540, 493] width 18 height 18
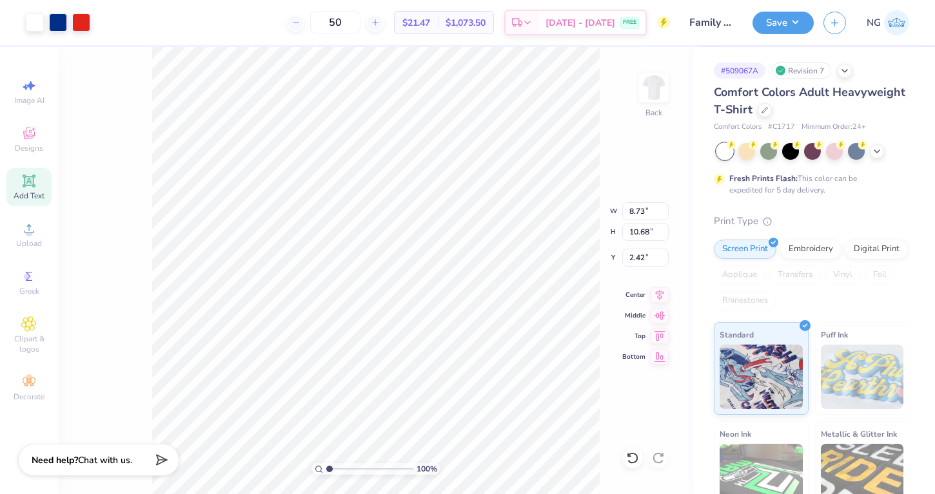
type input "8.73"
type input "10.68"
type input "3.00"
type input "9.16"
type input "11.20"
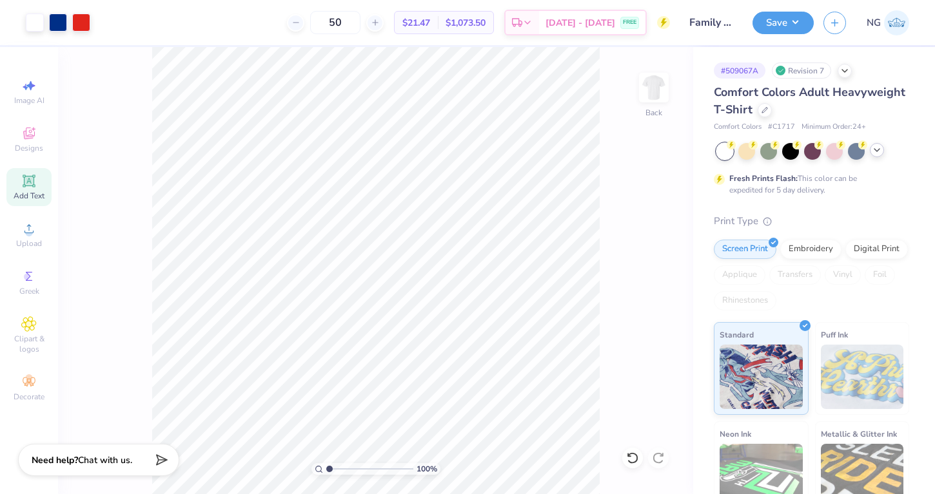
click at [875, 153] on icon at bounding box center [876, 150] width 10 height 10
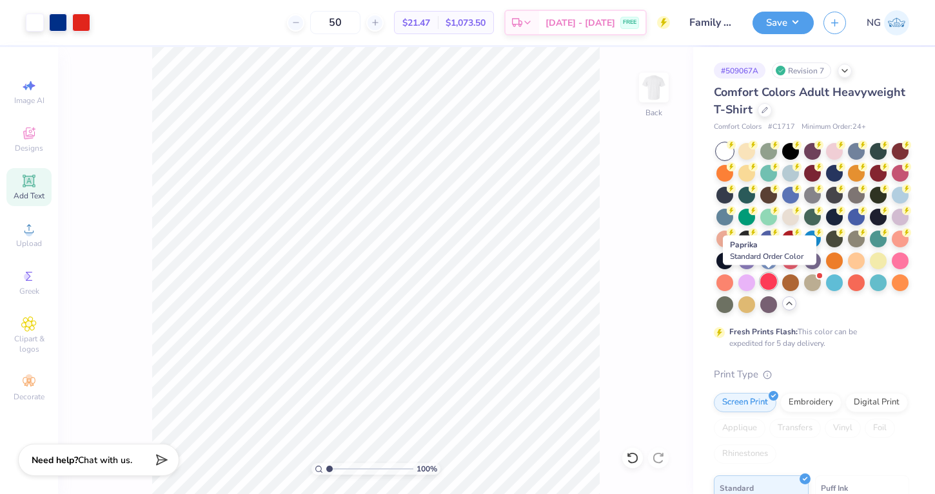
click at [771, 285] on div at bounding box center [768, 281] width 17 height 17
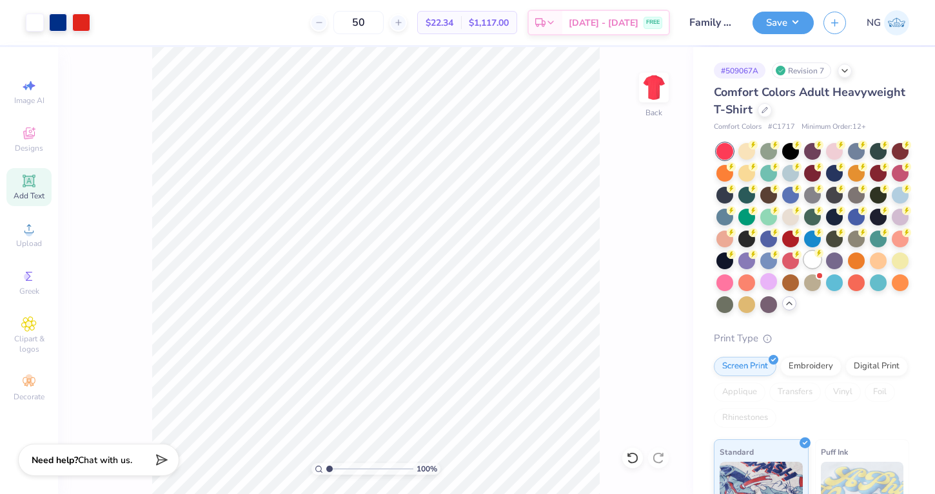
click at [813, 261] on div at bounding box center [812, 259] width 17 height 17
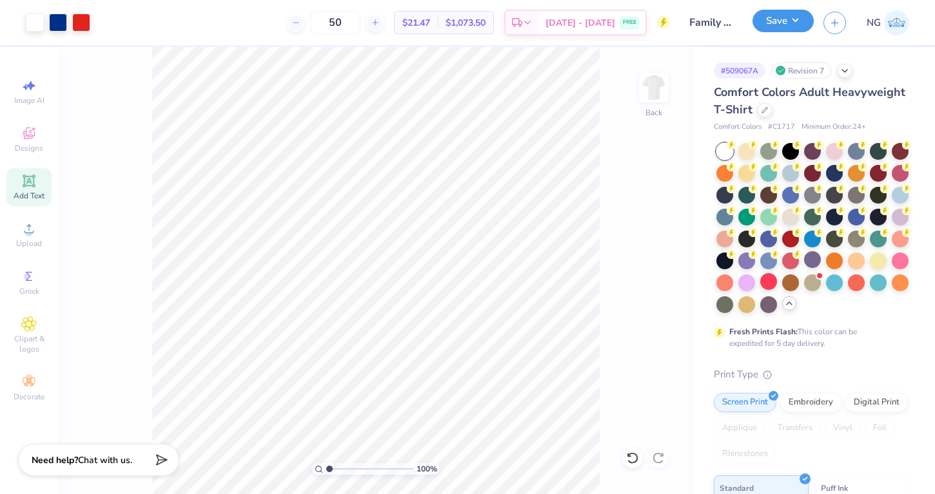
click at [787, 26] on button "Save" at bounding box center [782, 21] width 61 height 23
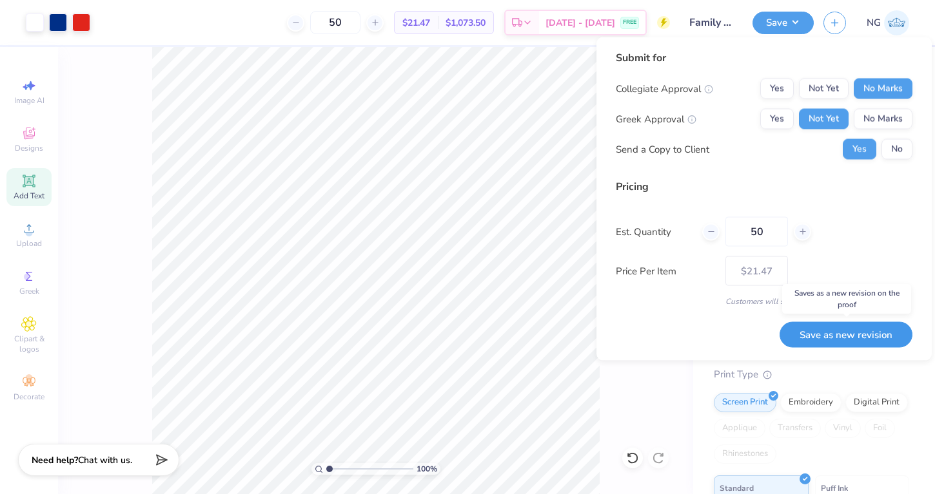
click at [862, 337] on button "Save as new revision" at bounding box center [845, 335] width 133 height 26
type input "$21.47"
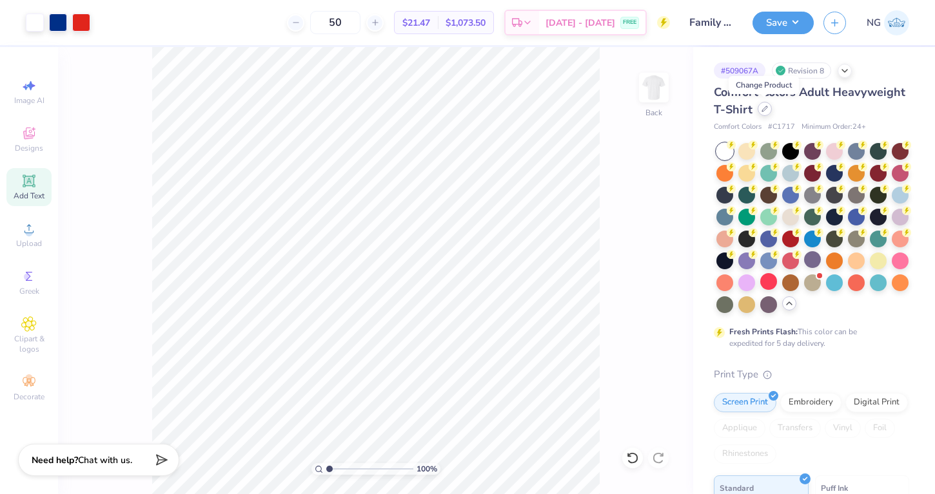
click at [764, 104] on div at bounding box center [764, 109] width 14 height 14
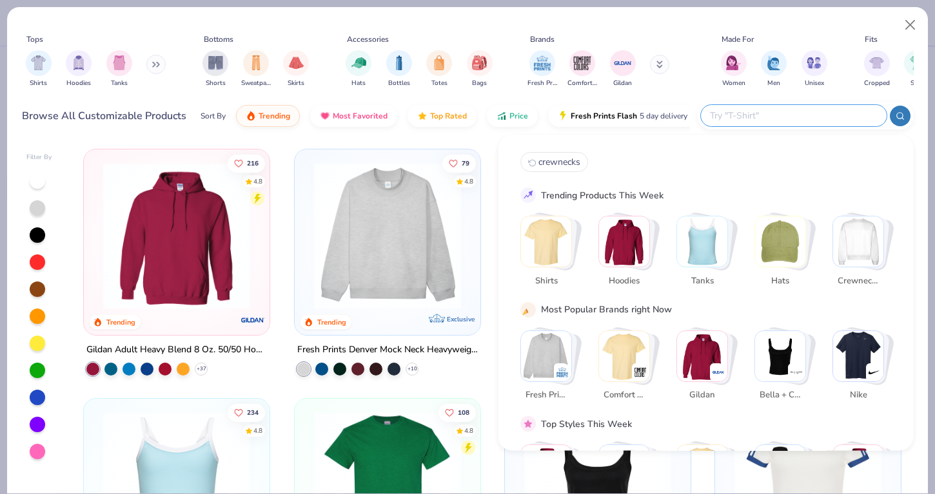
click at [791, 116] on input "text" at bounding box center [792, 115] width 169 height 15
paste input "[PERSON_NAME] P1607"
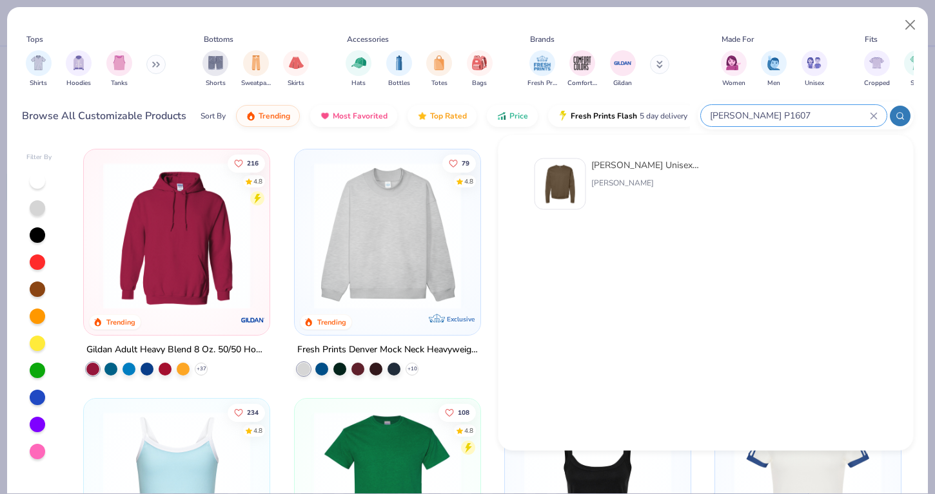
type input "[PERSON_NAME] P1607"
click at [699, 162] on div "[PERSON_NAME] Unisex 7.8 Oz. Ecosmart 50/50 Crewneck Sweatshirt" at bounding box center [645, 166] width 108 height 14
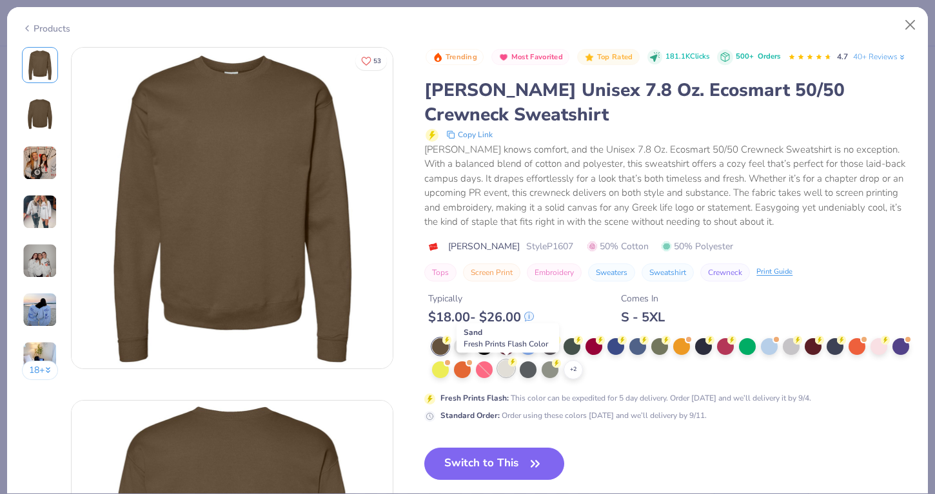
click at [509, 365] on icon at bounding box center [512, 362] width 9 height 9
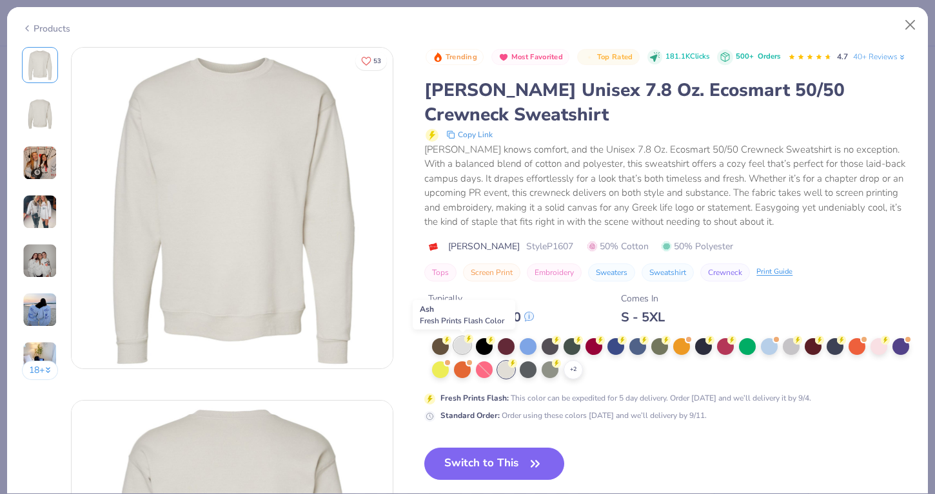
click at [471, 349] on div at bounding box center [462, 345] width 17 height 17
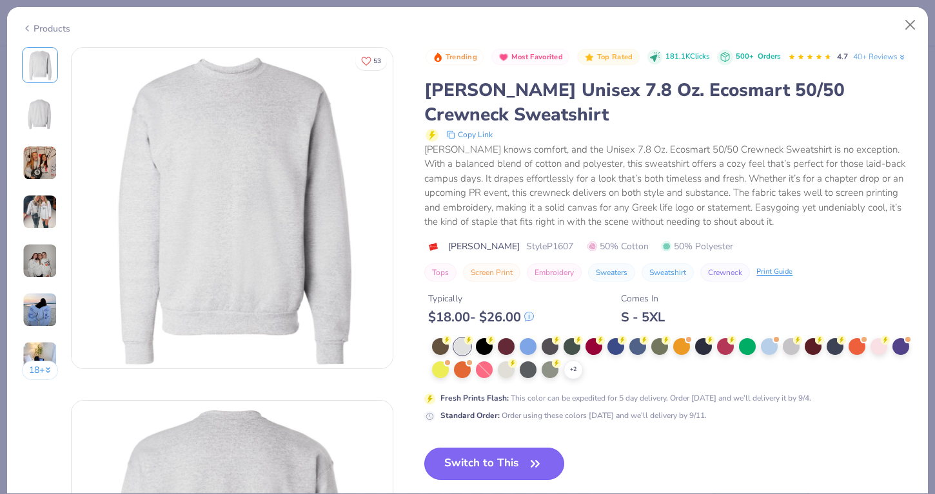
click at [494, 459] on button "Switch to This" at bounding box center [494, 464] width 140 height 32
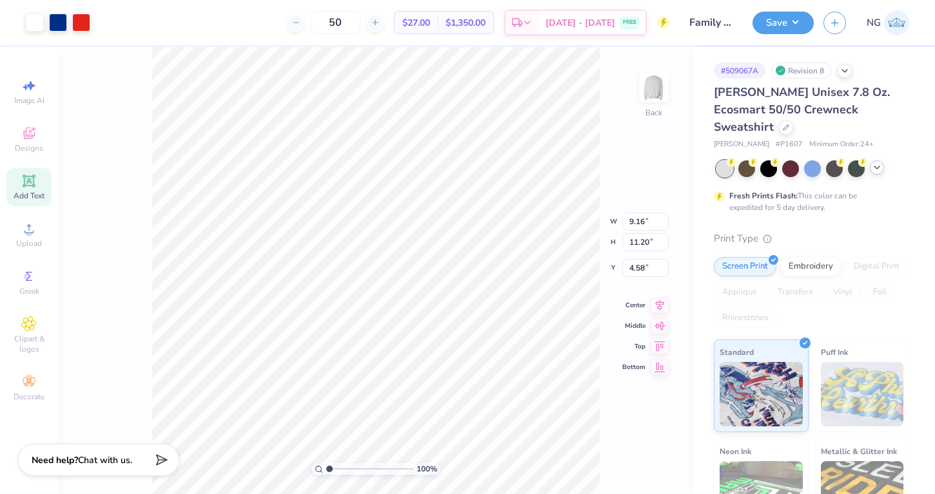
type input "9.97"
type input "12.20"
type input "2.42"
type input "10.42"
type input "12.75"
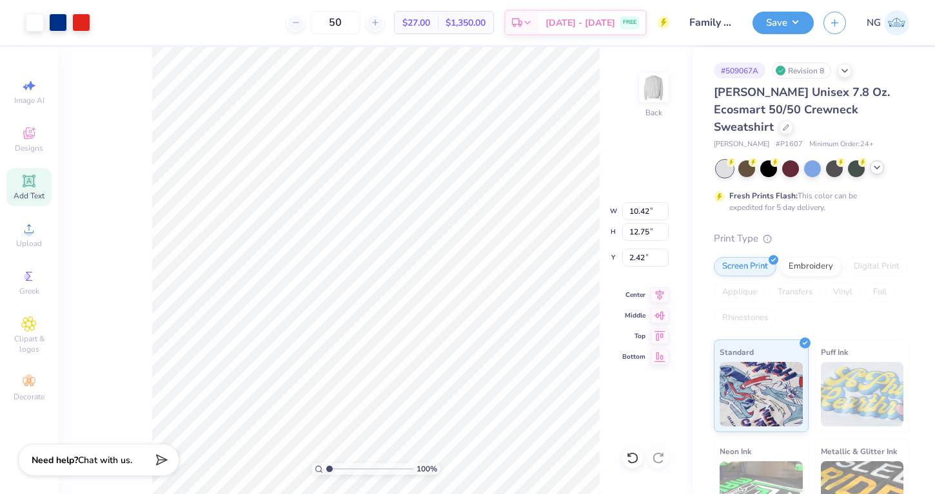
type input "3.00"
click at [807, 30] on div "Save" at bounding box center [782, 23] width 61 height 23
click at [787, 14] on button "Save" at bounding box center [782, 21] width 61 height 23
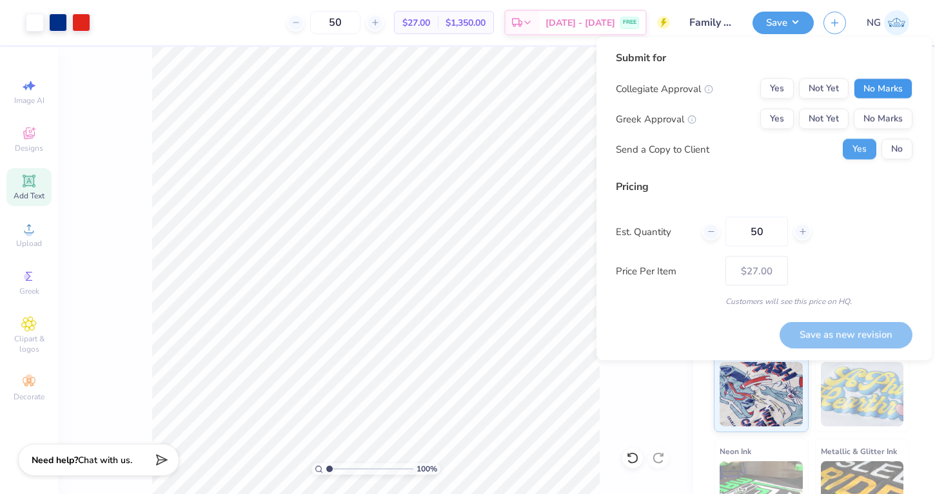
click at [868, 81] on button "No Marks" at bounding box center [882, 89] width 59 height 21
click at [813, 119] on button "Not Yet" at bounding box center [824, 119] width 50 height 21
click at [851, 332] on button "Save as new revision" at bounding box center [845, 335] width 133 height 26
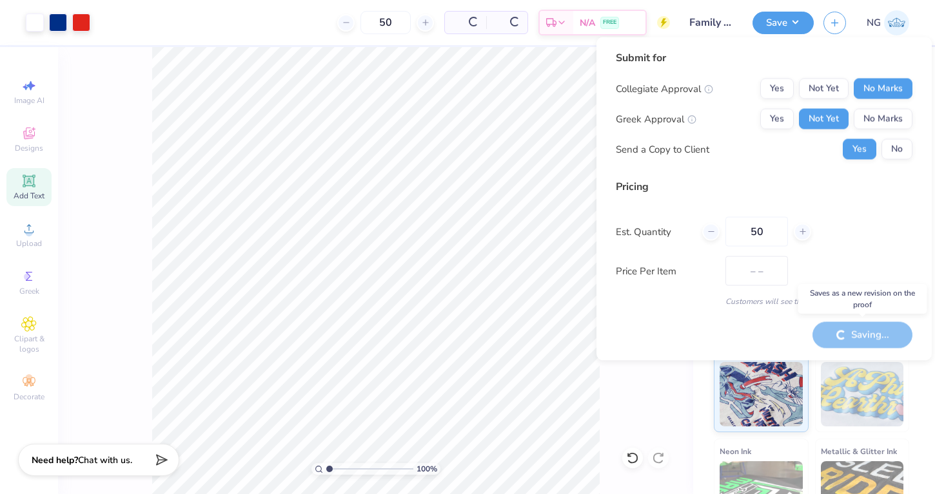
type input "$27.00"
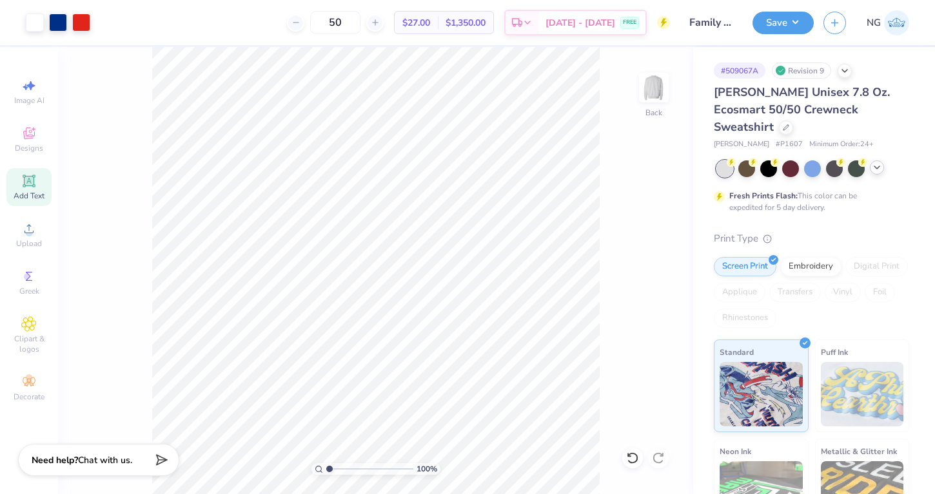
click at [875, 162] on icon at bounding box center [876, 167] width 10 height 10
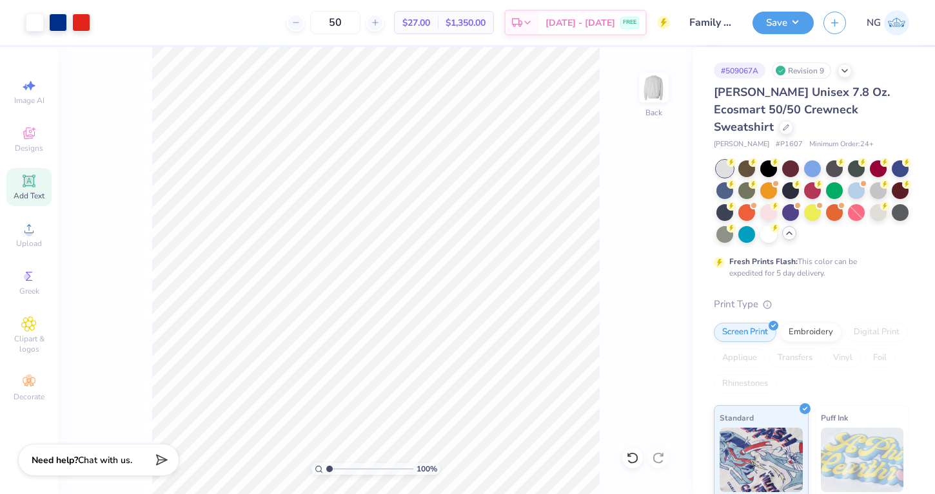
click at [888, 29] on img at bounding box center [896, 22] width 25 height 25
